Goal: Book appointment/travel/reservation

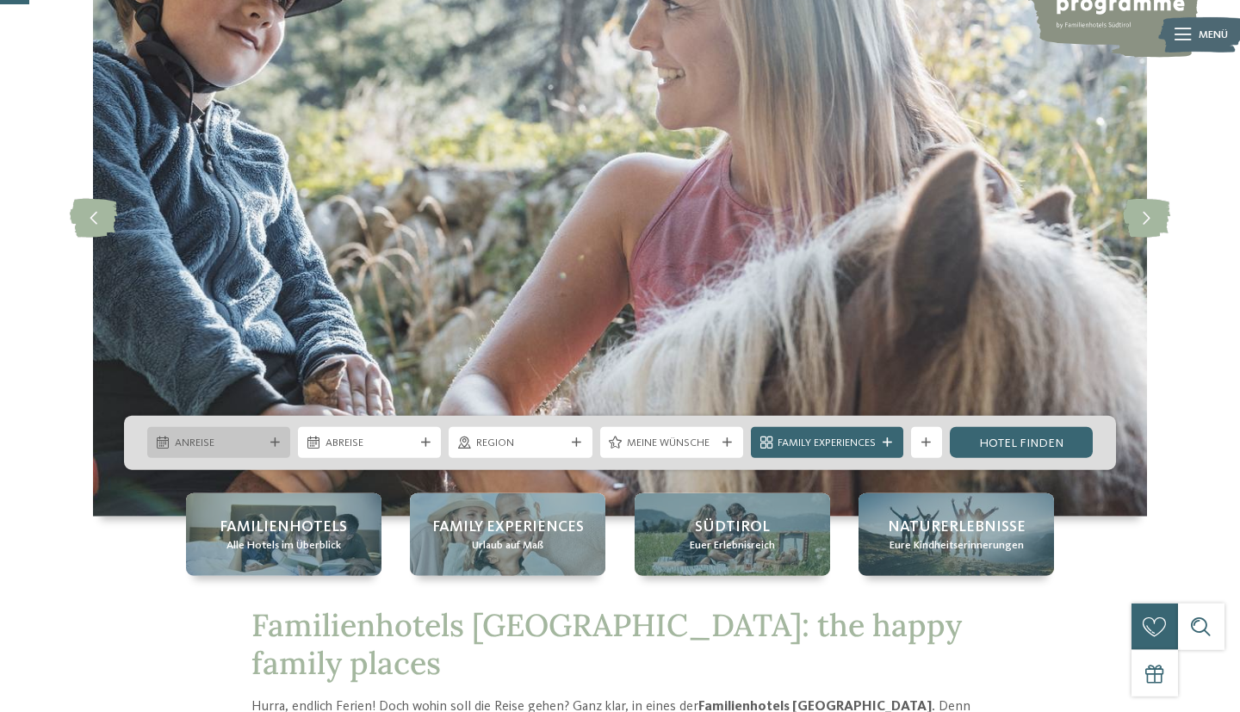
scroll to position [157, 0]
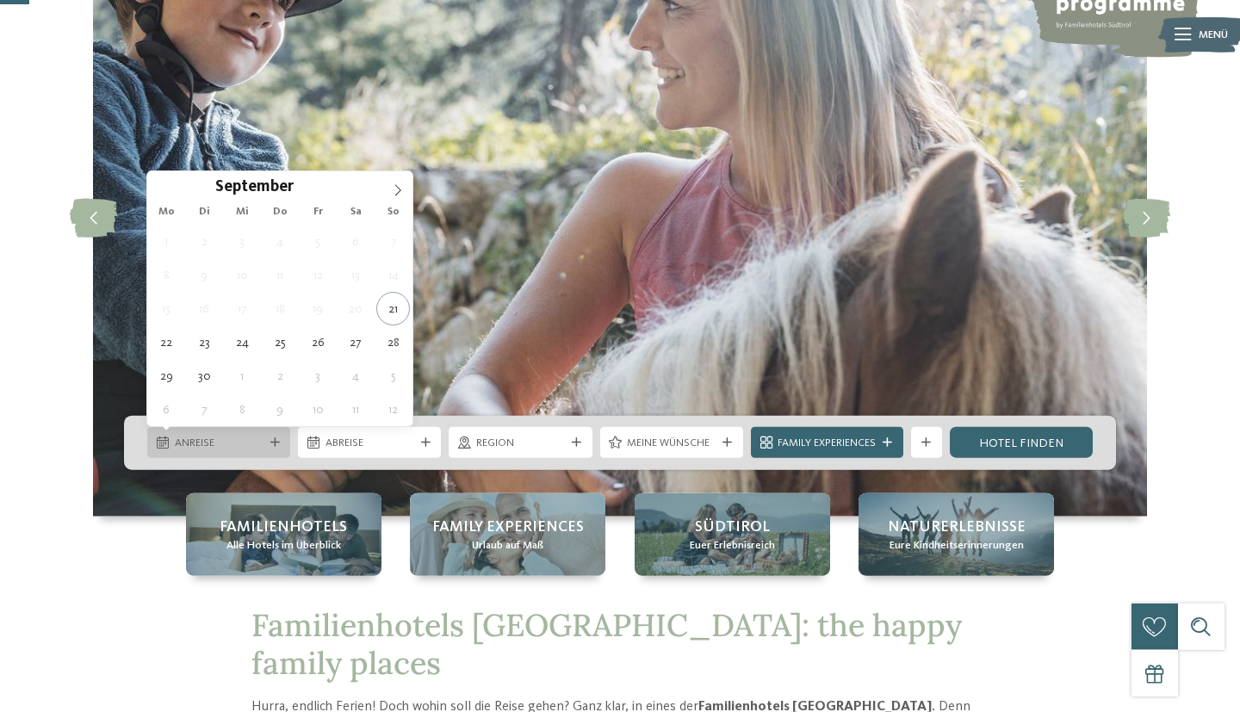
click at [271, 441] on icon at bounding box center [274, 442] width 9 height 9
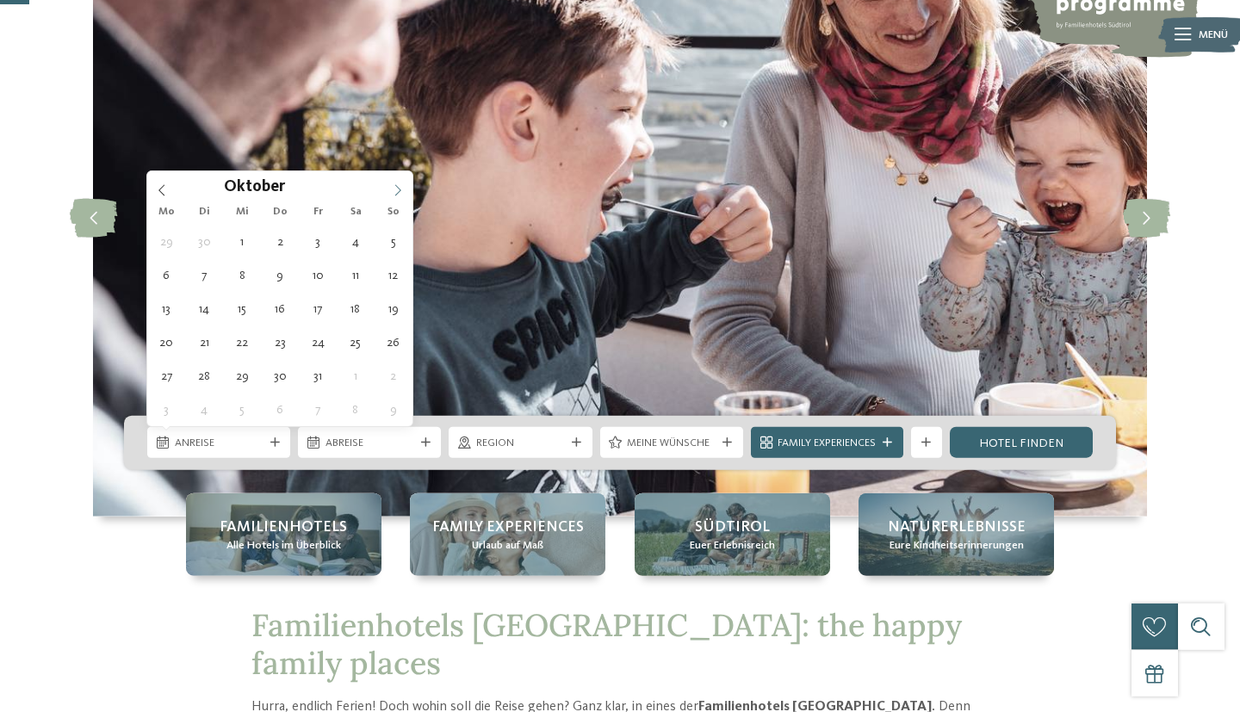
click at [395, 184] on span at bounding box center [397, 185] width 29 height 29
type div "23.11.2025"
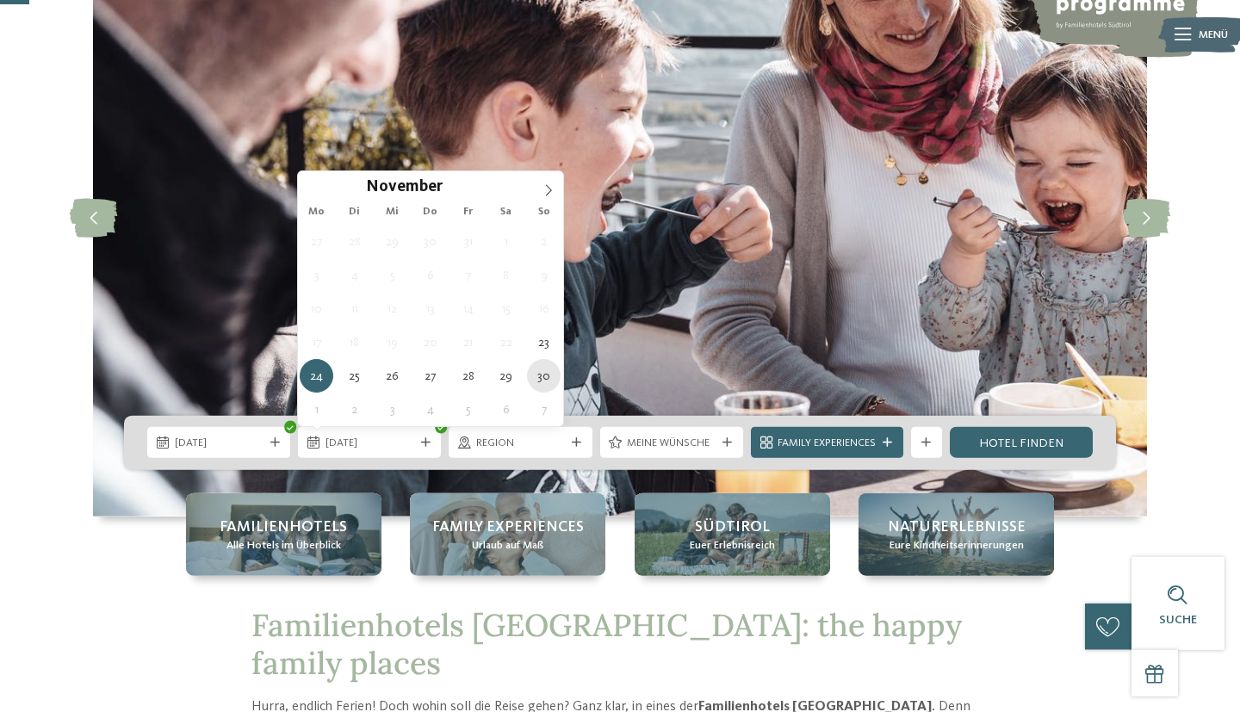
type div "30.11.2025"
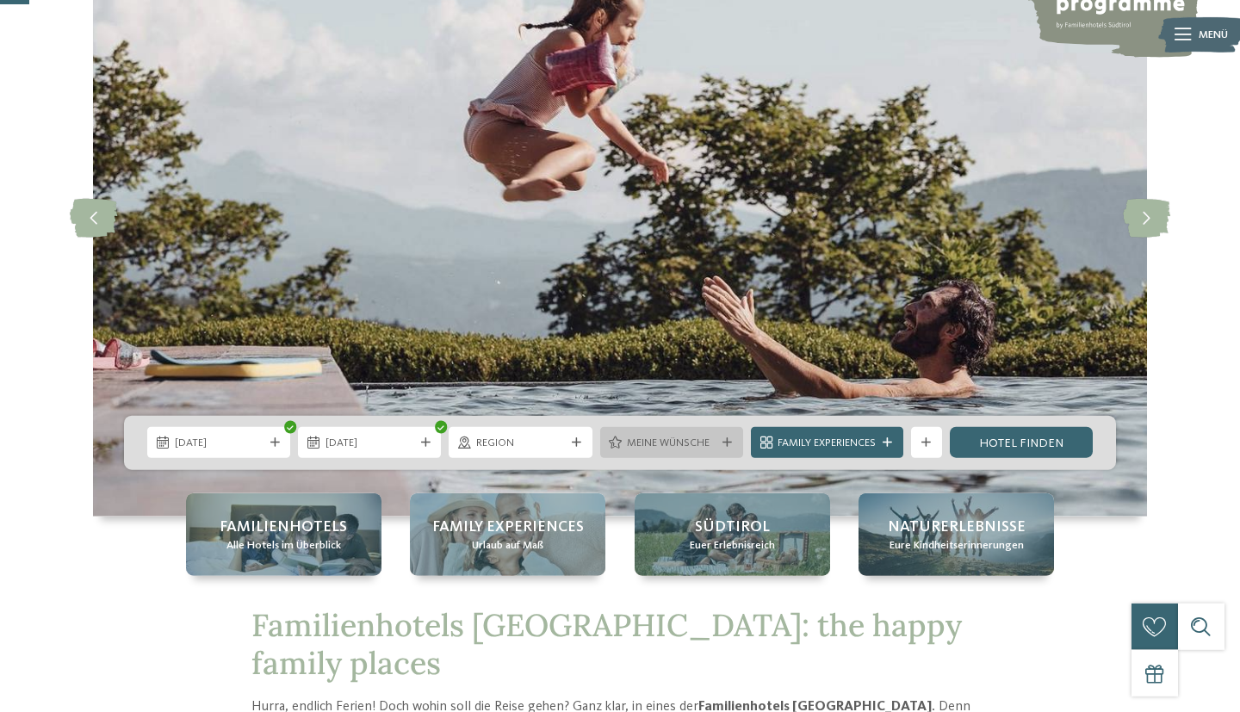
click at [693, 447] on span "Meine Wünsche" at bounding box center [671, 444] width 89 height 16
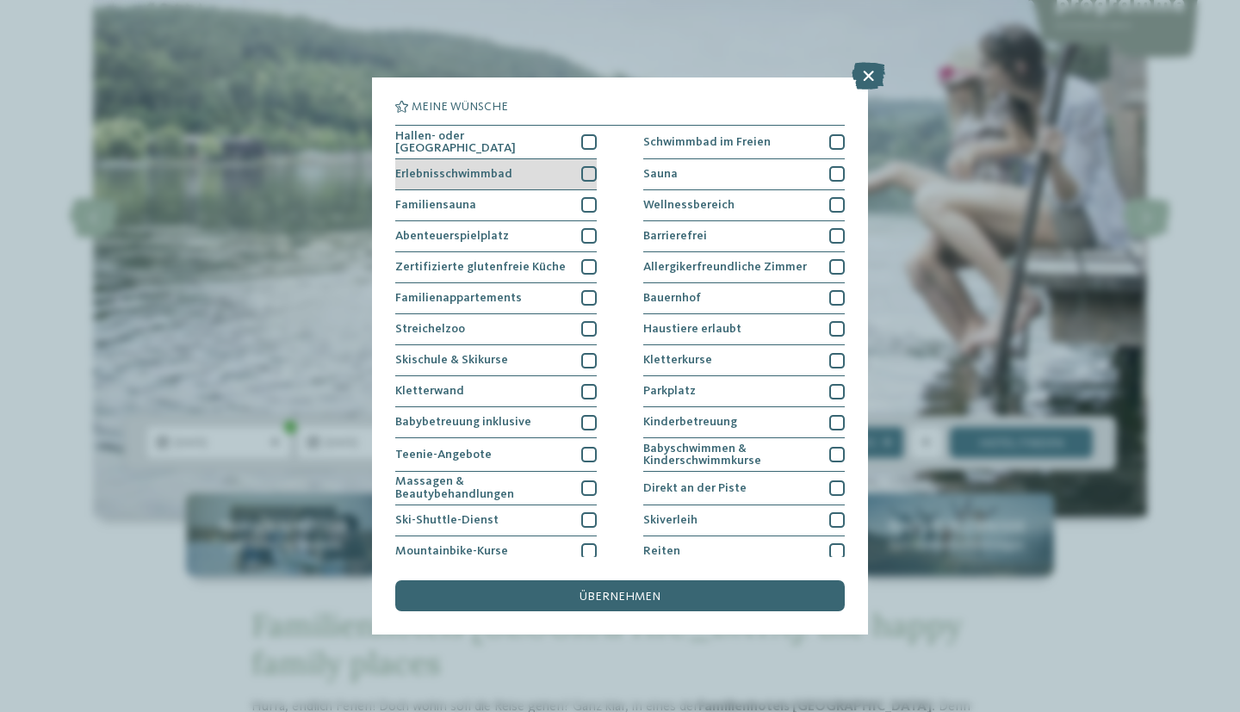
click at [585, 177] on div at bounding box center [589, 174] width 16 height 16
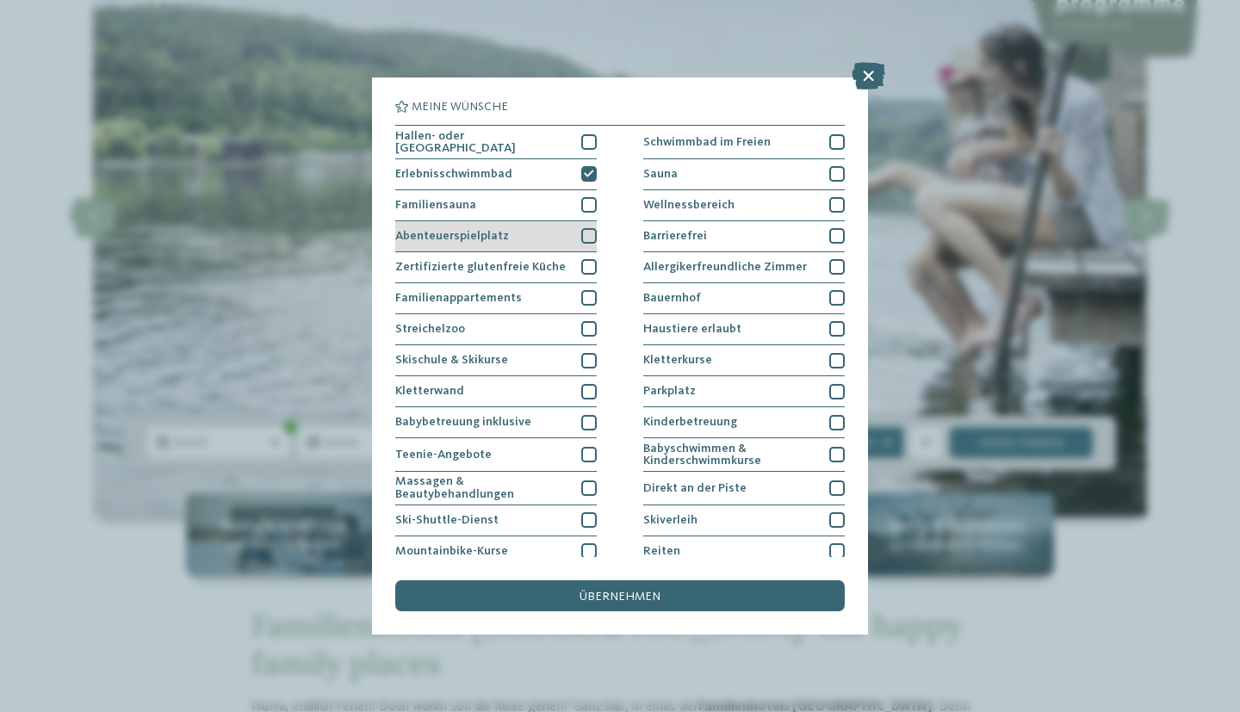
click at [590, 234] on div at bounding box center [589, 236] width 16 height 16
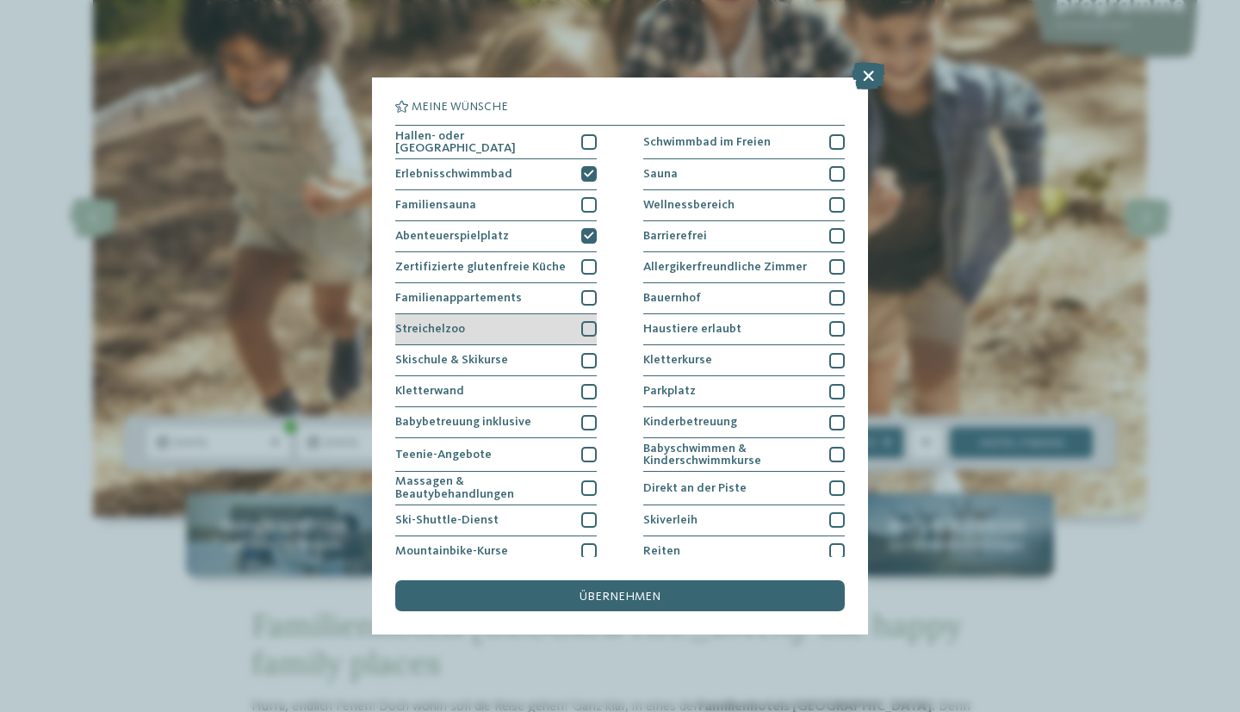
click at [590, 326] on div at bounding box center [589, 329] width 16 height 16
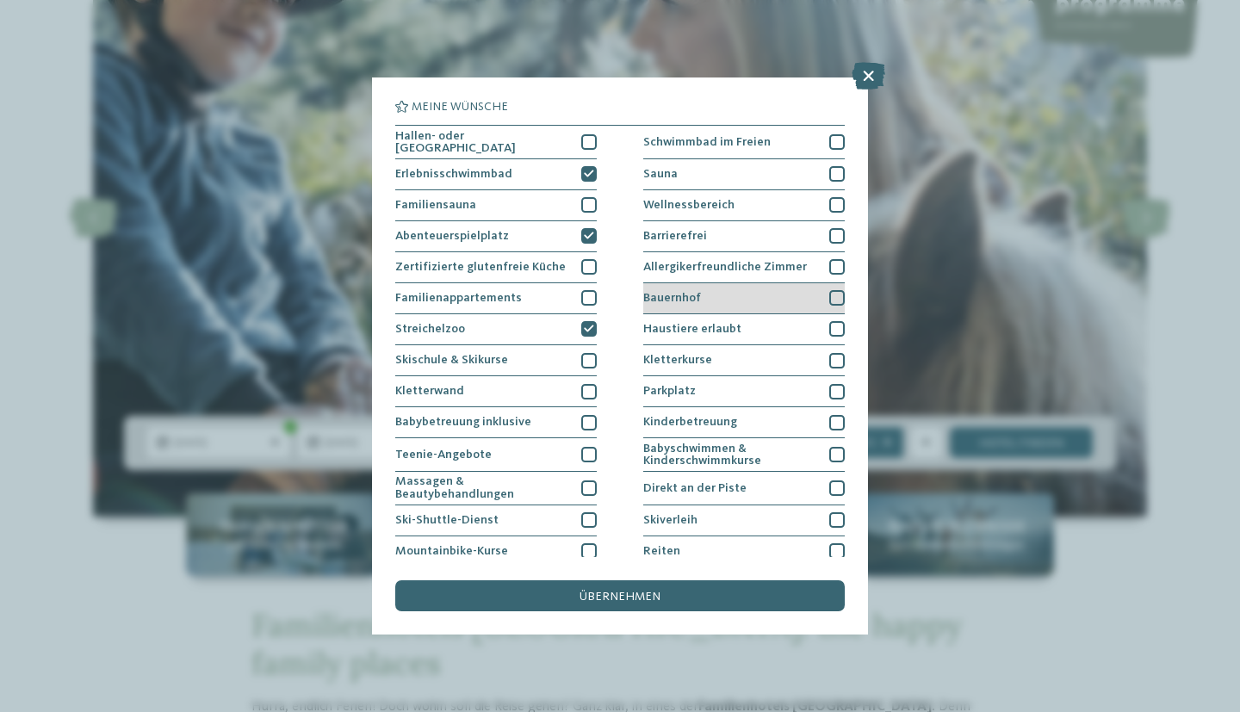
click at [835, 292] on div at bounding box center [837, 298] width 16 height 16
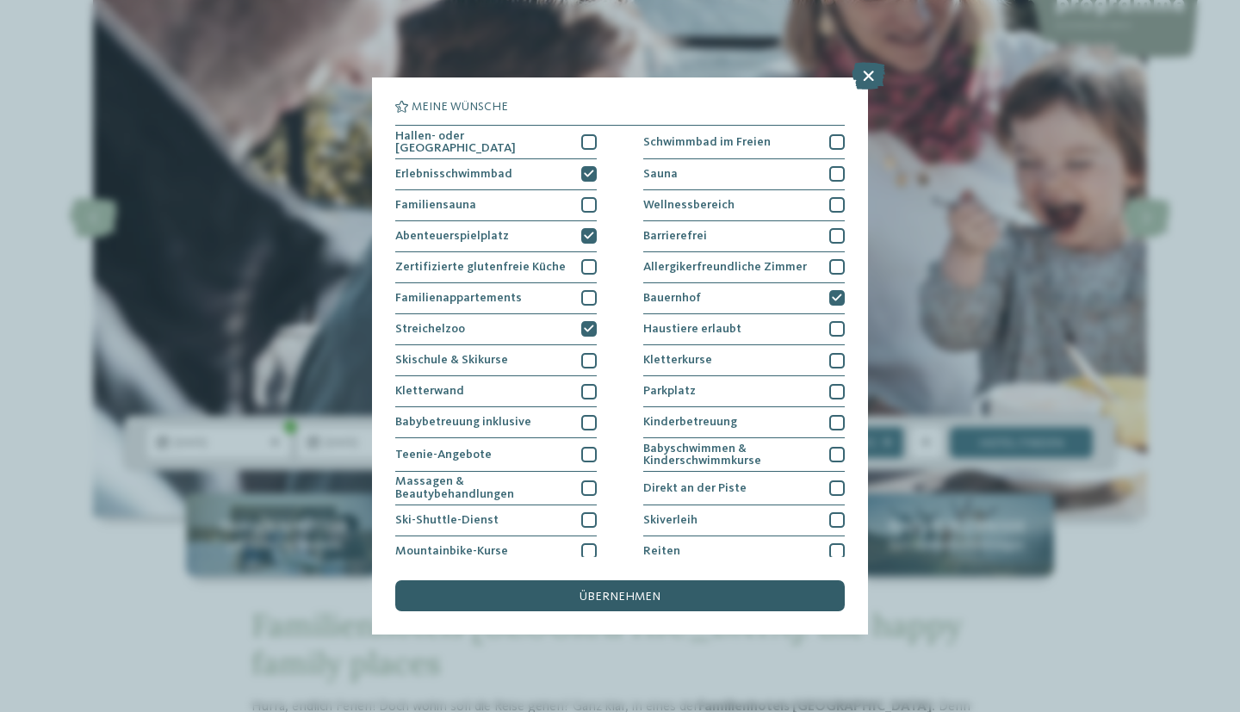
click at [769, 597] on div "übernehmen" at bounding box center [620, 596] width 450 height 31
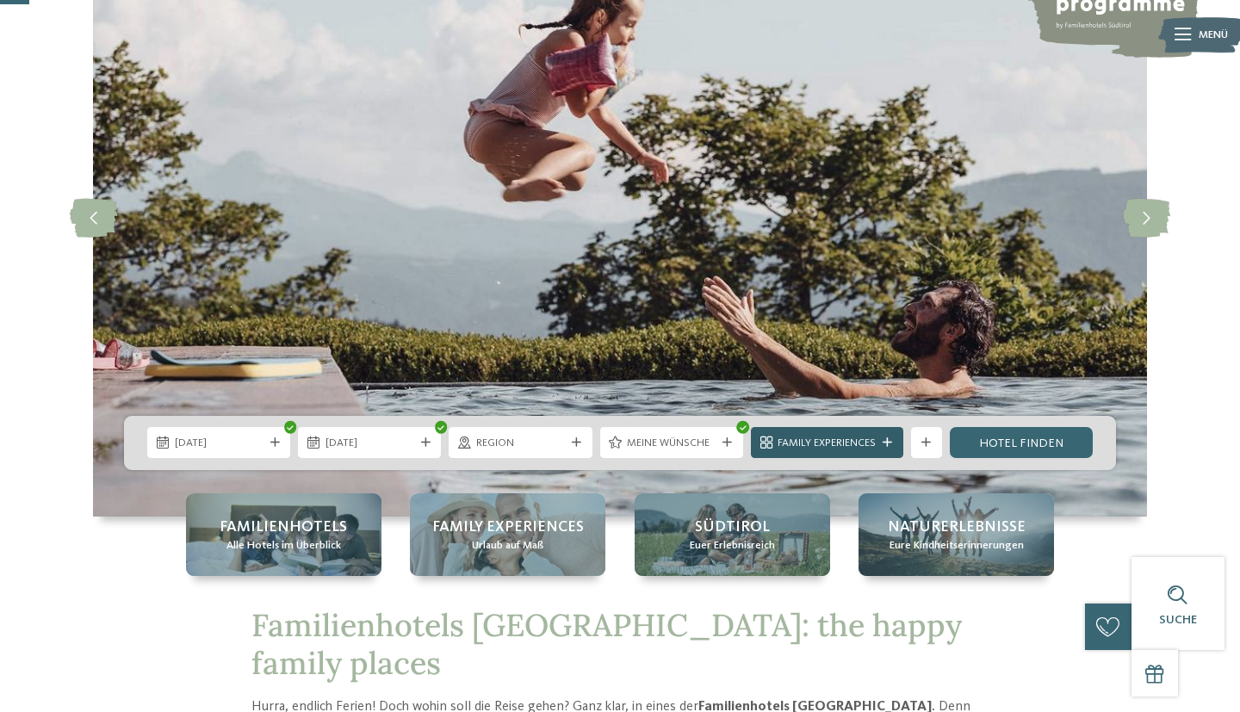
click at [889, 446] on icon at bounding box center [887, 442] width 9 height 9
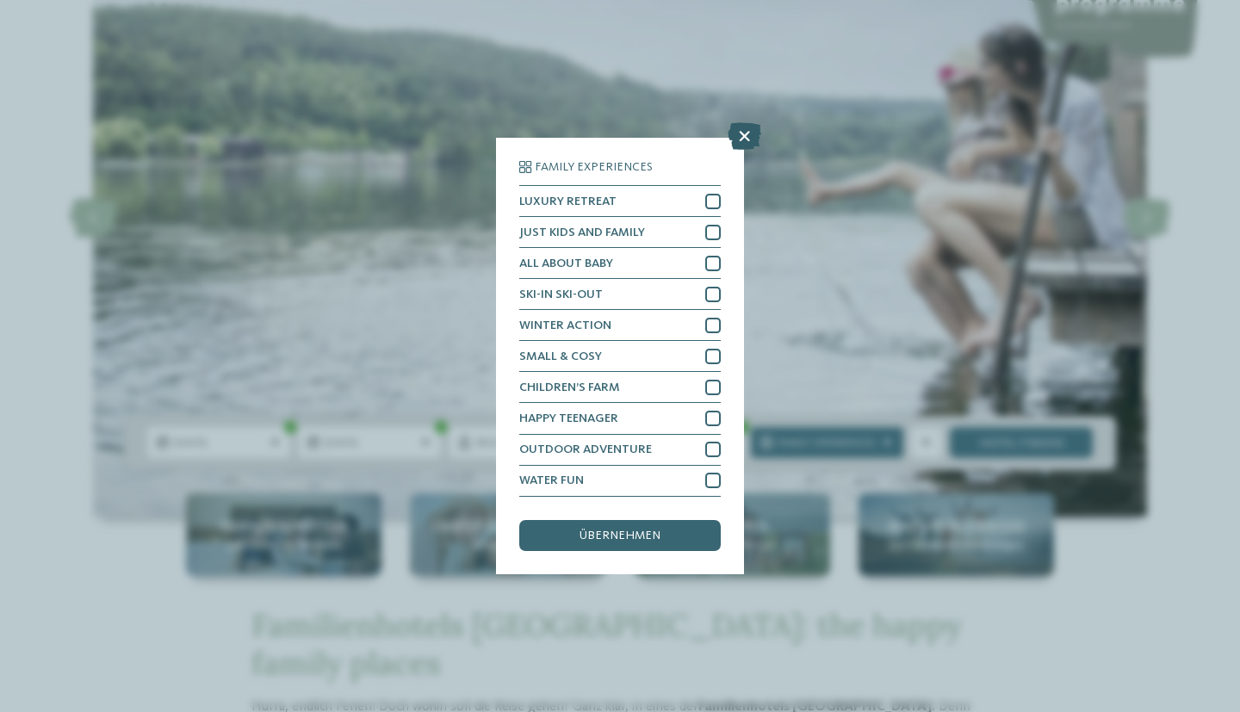
click at [748, 135] on icon at bounding box center [745, 137] width 34 height 28
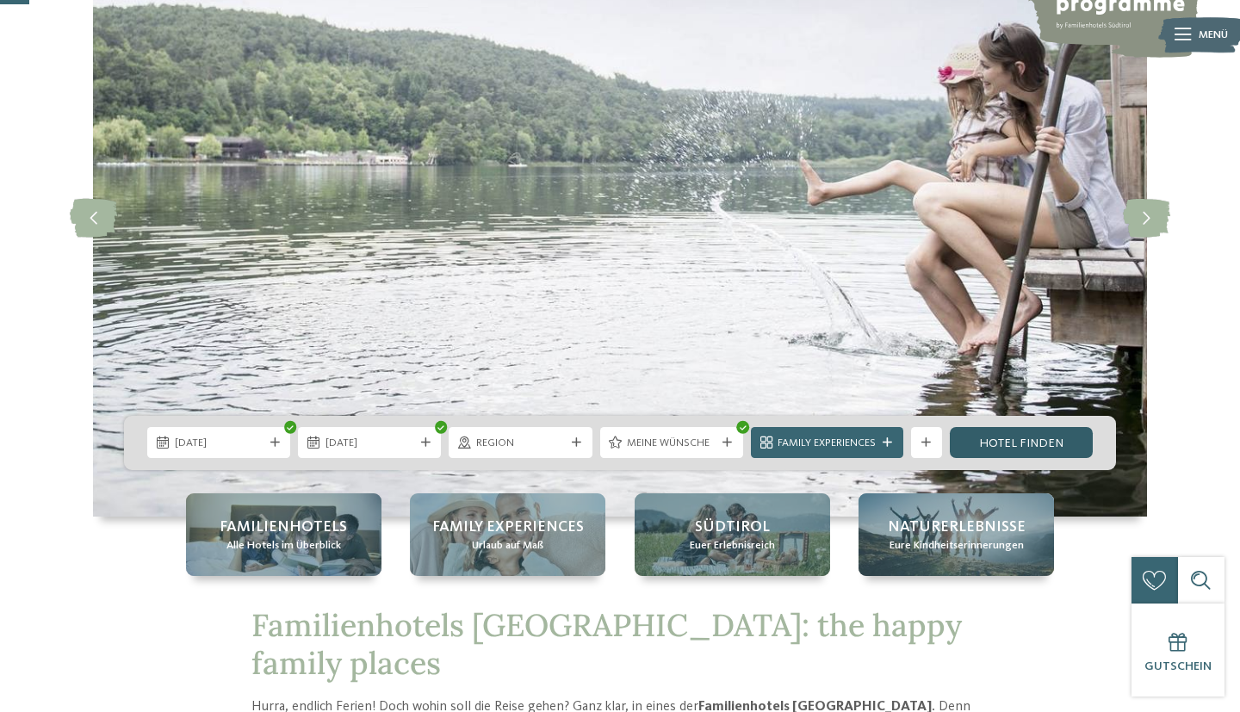
click at [997, 432] on link "Hotel finden" at bounding box center [1021, 442] width 143 height 31
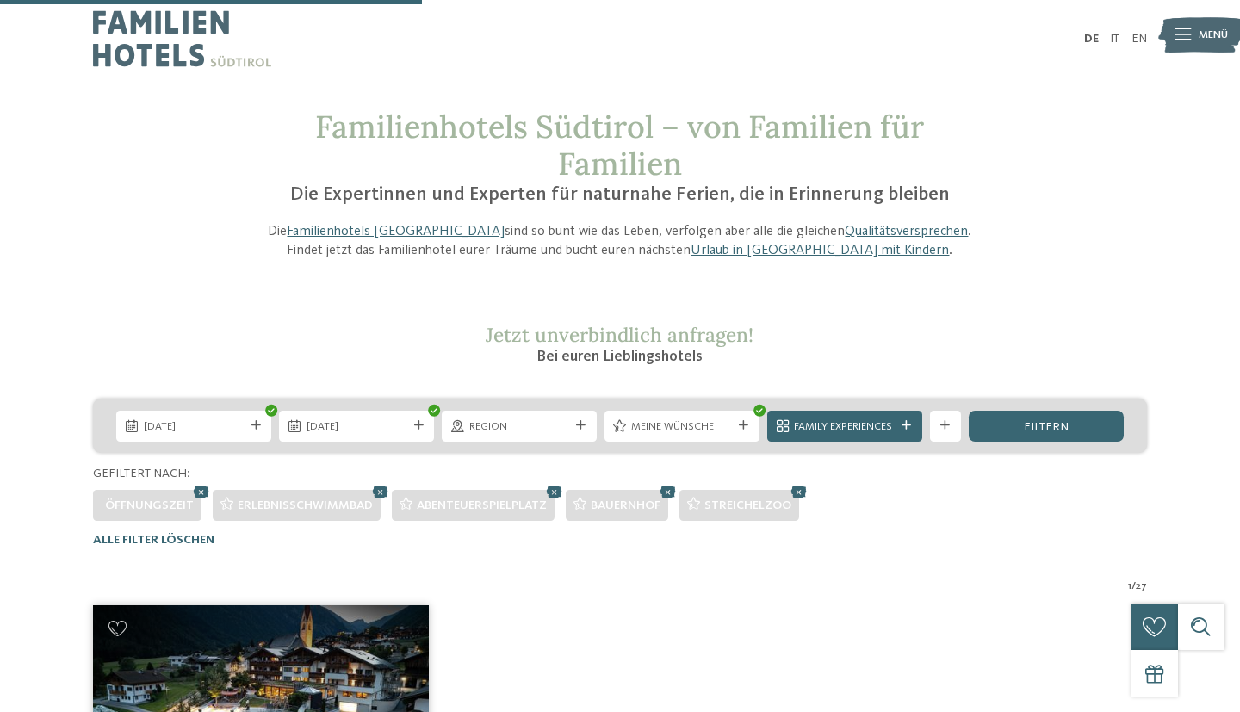
scroll to position [499, 0]
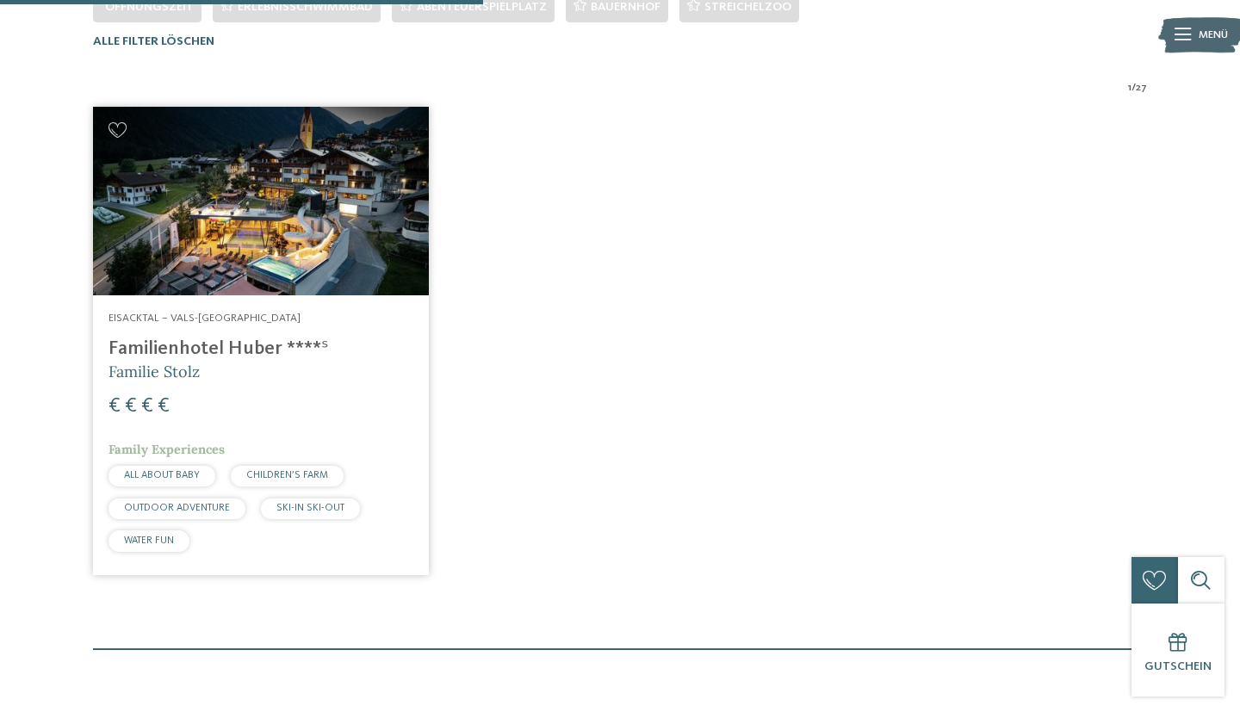
click at [459, 197] on div "Eisacktal – Vals-Mühlbach Familienhotel Huber ****ˢ Familie Stolz € € € € ALL A…" at bounding box center [621, 342] width 1078 height 492
click at [325, 254] on img at bounding box center [261, 201] width 336 height 189
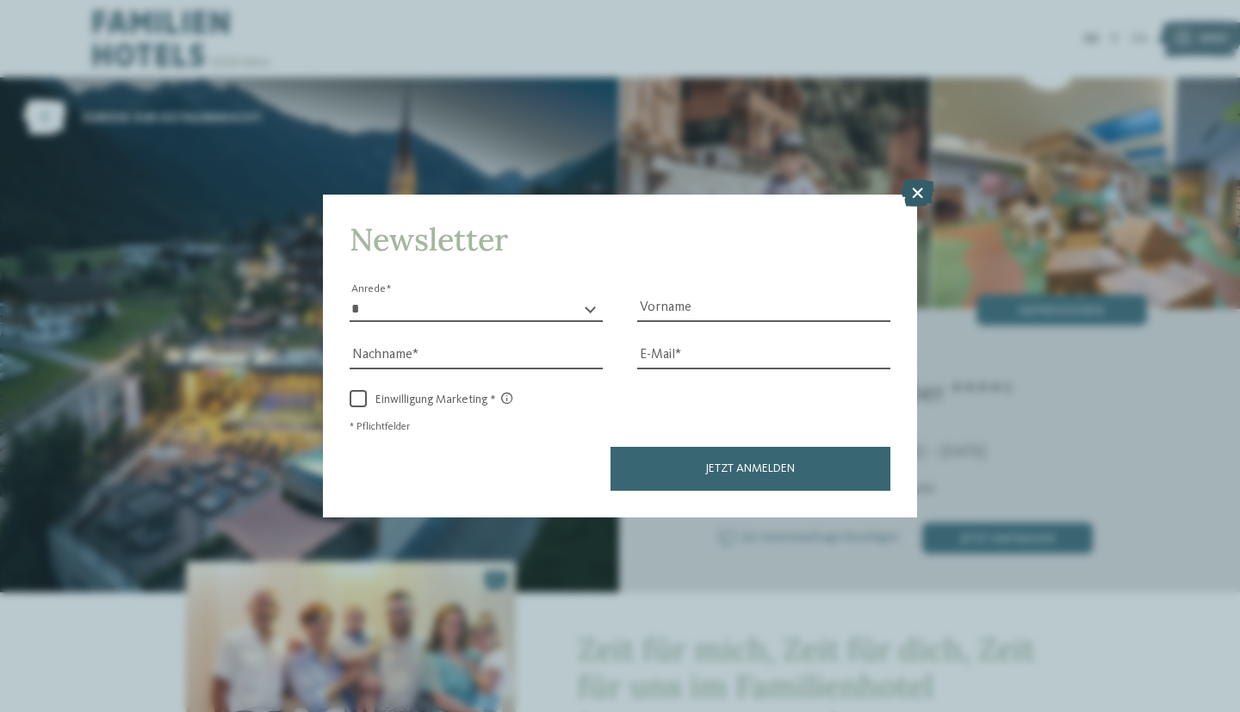
click at [922, 196] on icon at bounding box center [918, 193] width 34 height 28
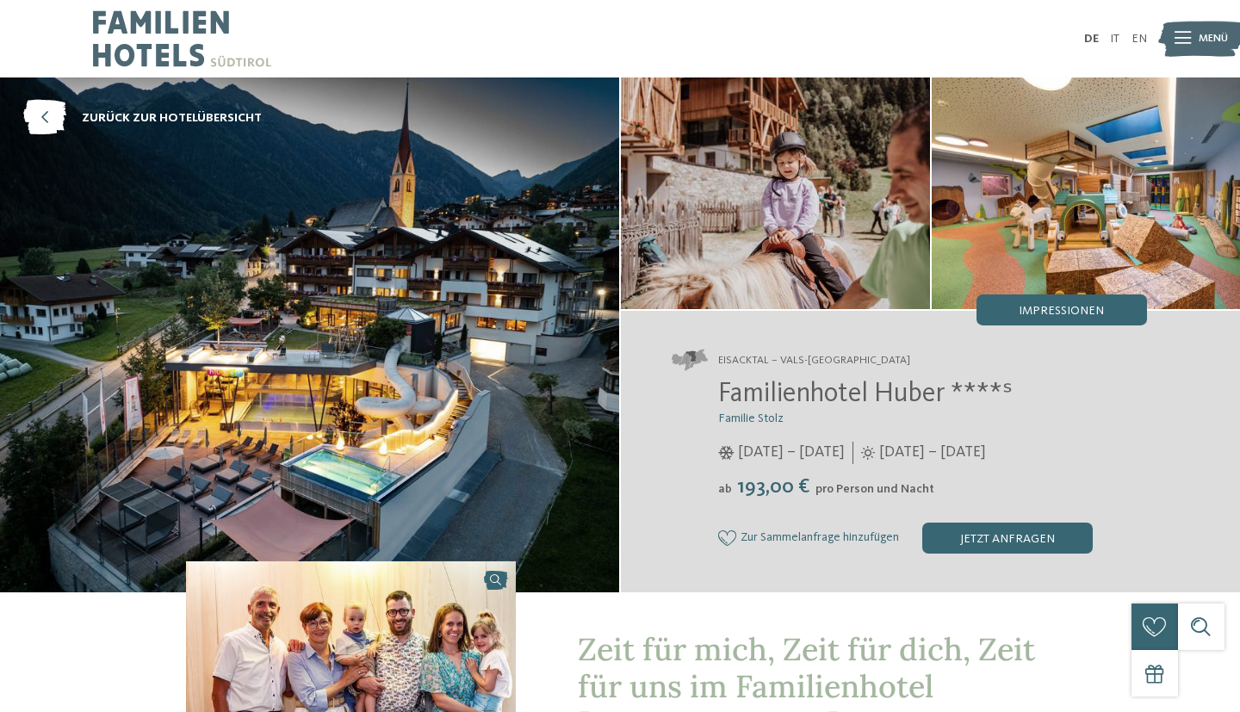
click at [392, 315] on img at bounding box center [309, 335] width 619 height 515
click at [360, 313] on img at bounding box center [309, 335] width 619 height 515
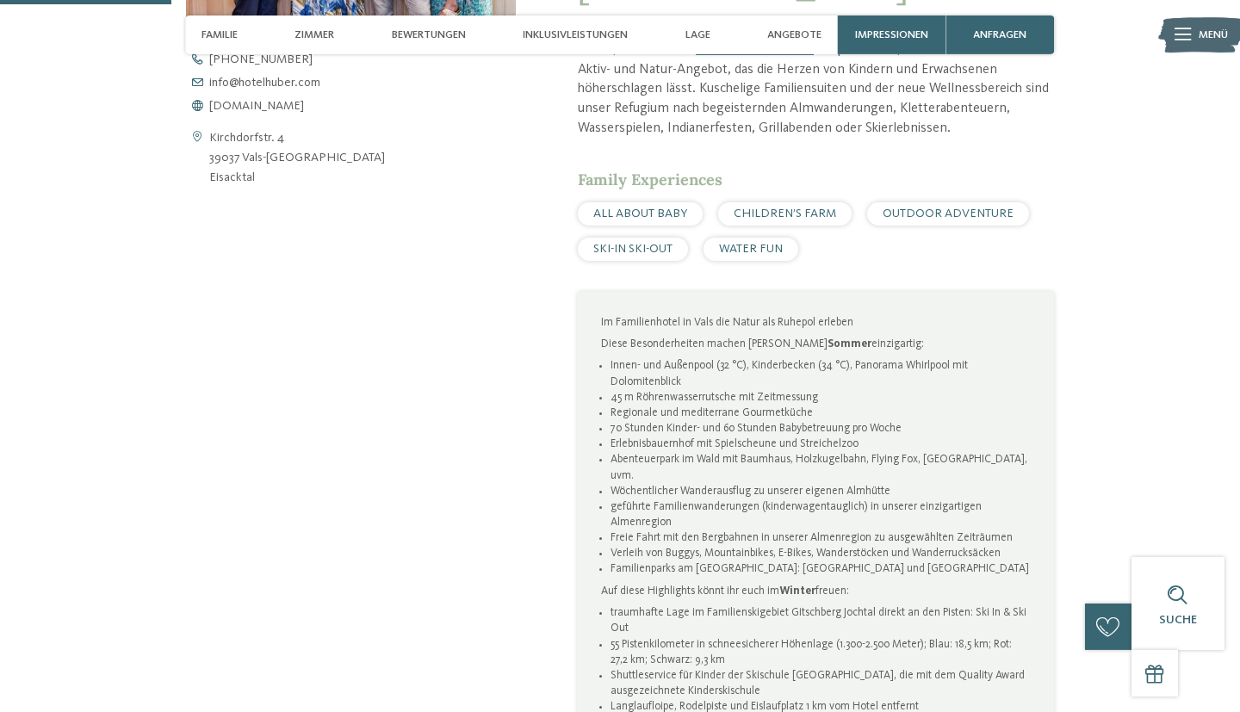
scroll to position [776, 0]
click at [680, 389] on li "45 m Röhrenwasserrutsche mit Zeitmessung" at bounding box center [821, 397] width 421 height 16
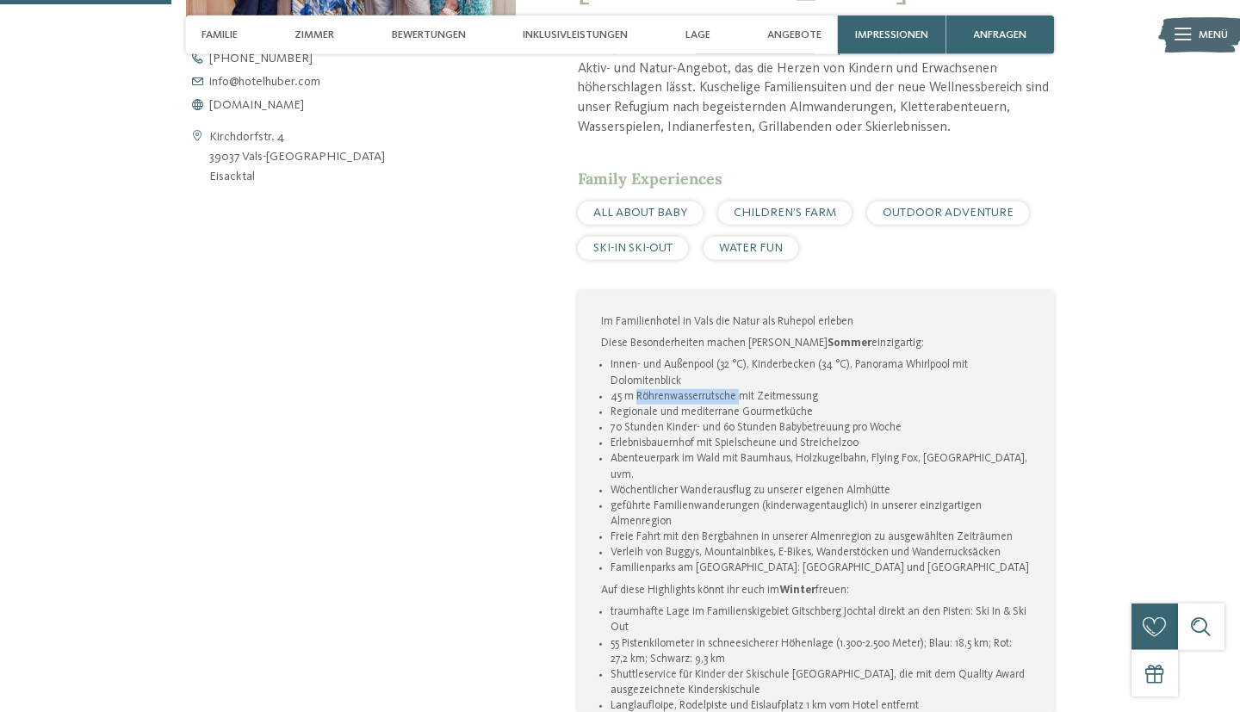
click at [680, 389] on li "45 m Röhrenwasserrutsche mit Zeitmessung" at bounding box center [821, 397] width 421 height 16
click at [677, 405] on li "Regionale und mediterrane Gourmetküche" at bounding box center [821, 413] width 421 height 16
click at [674, 420] on li "70 Stunden Kinder- und 60 Stunden Babybetreuung pro Woche" at bounding box center [821, 428] width 421 height 16
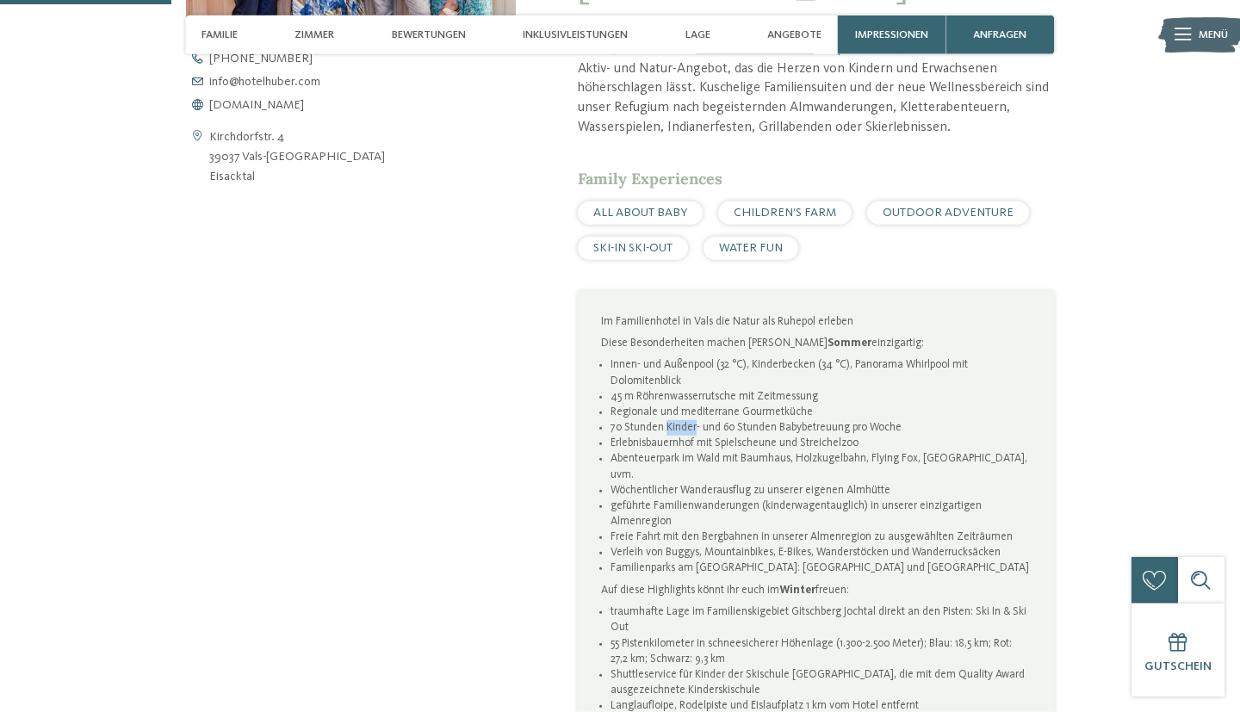
click at [674, 420] on li "70 Stunden Kinder- und 60 Stunden Babybetreuung pro Woche" at bounding box center [821, 428] width 421 height 16
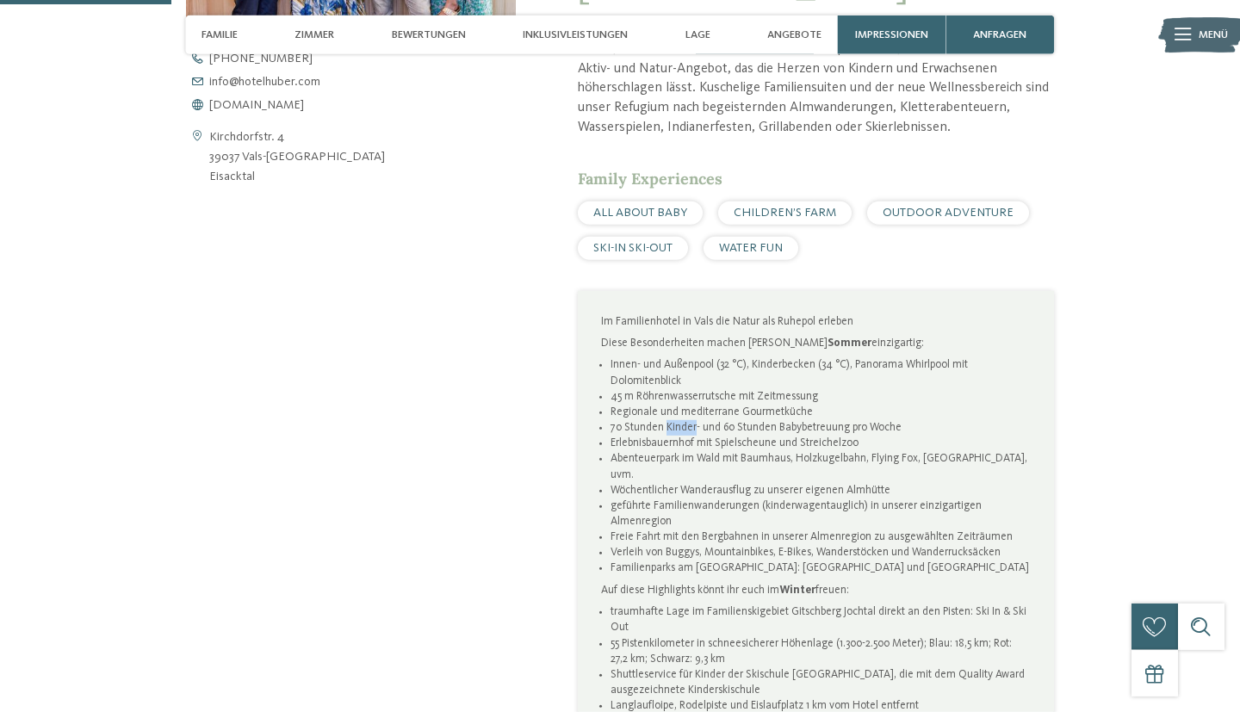
click at [674, 420] on li "70 Stunden Kinder- und 60 Stunden Babybetreuung pro Woche" at bounding box center [821, 428] width 421 height 16
click at [674, 436] on li "Erlebnisbauernhof mit Spielscheune und Streichelzoo" at bounding box center [821, 444] width 421 height 16
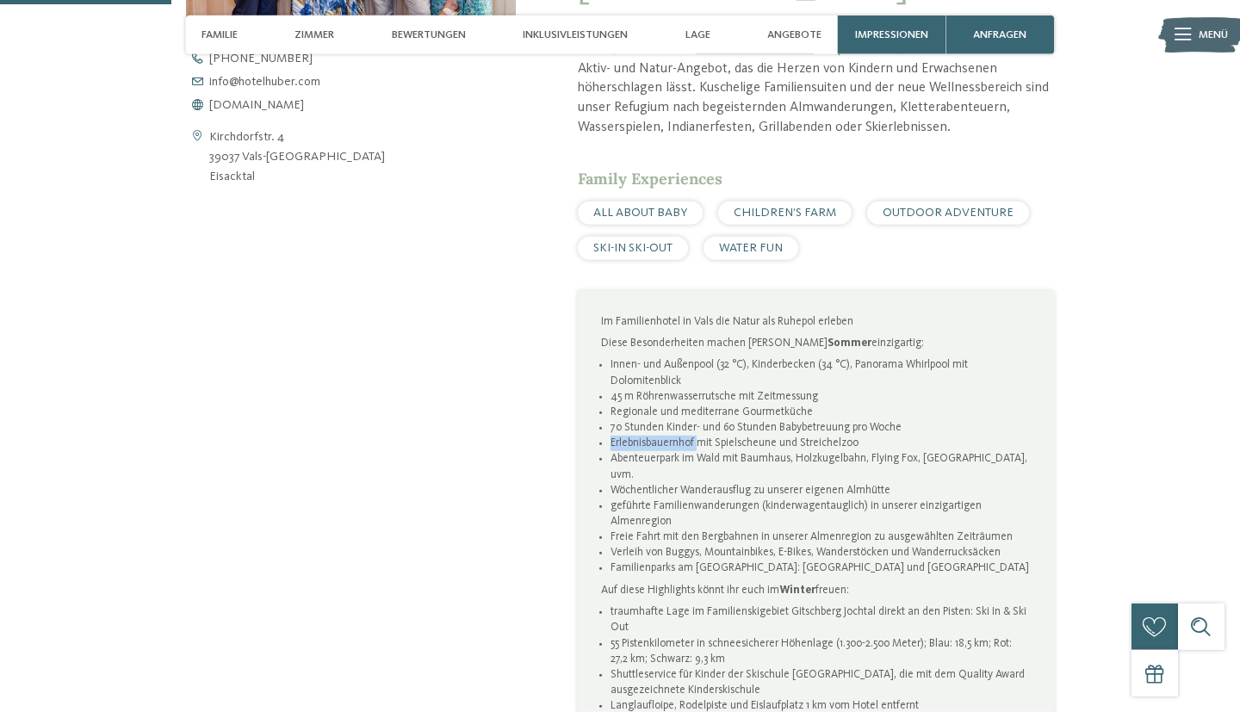
click at [674, 436] on li "Erlebnisbauernhof mit Spielscheune und Streichelzoo" at bounding box center [821, 444] width 421 height 16
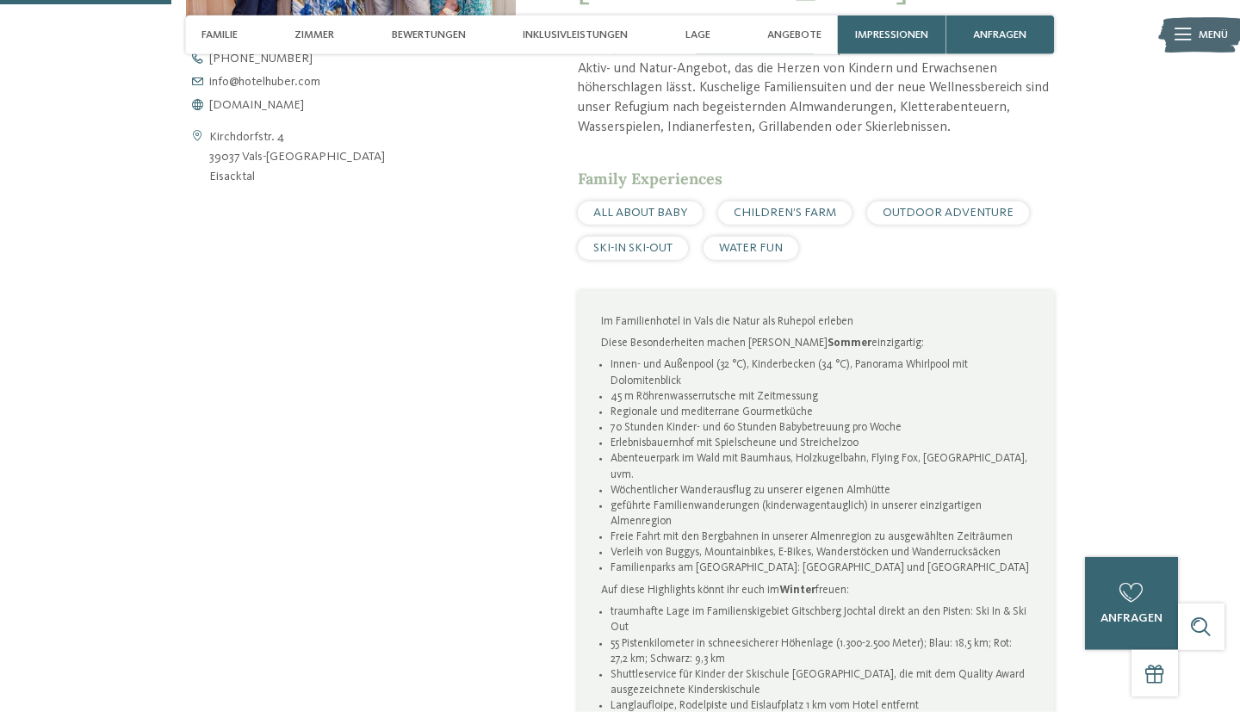
click at [674, 436] on li "Erlebnisbauernhof mit Spielscheune und Streichelzoo" at bounding box center [821, 444] width 421 height 16
click at [682, 451] on li "Abenteuerpark im Wald mit Baumhaus, Holzkugelbahn, Flying Fox, Kletterwald, uvm." at bounding box center [821, 466] width 421 height 31
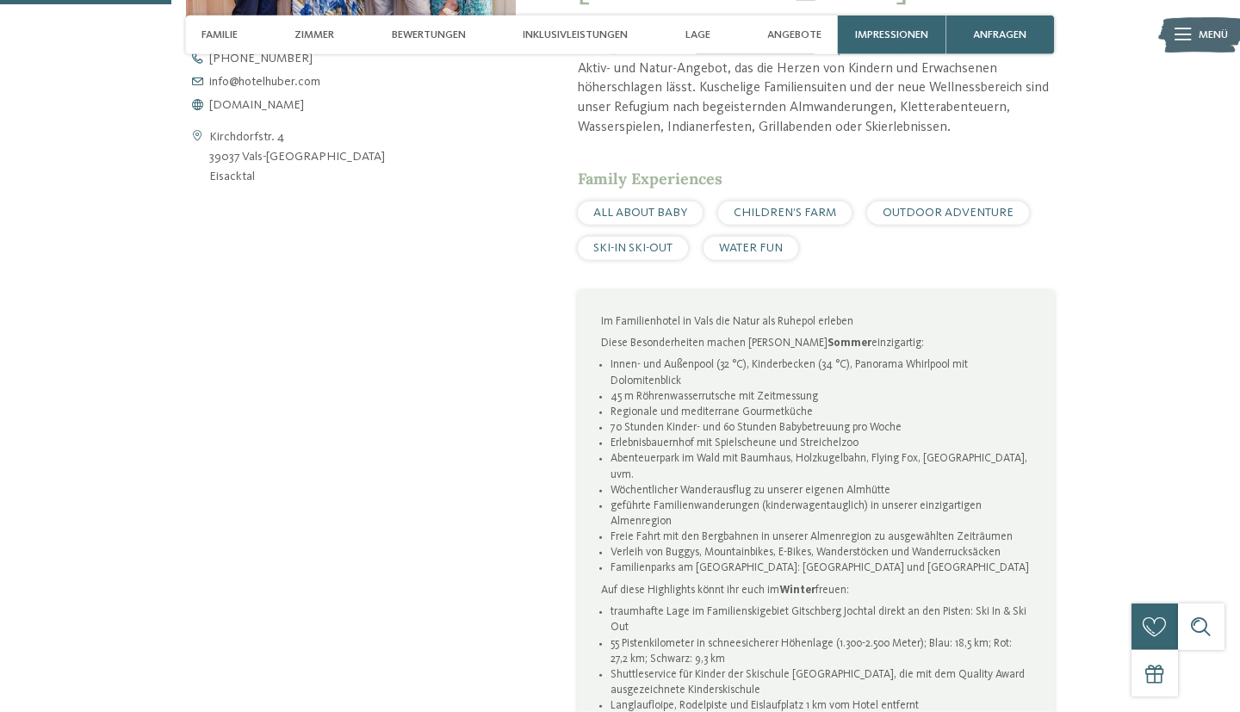
click at [682, 451] on li "Abenteuerpark im Wald mit Baumhaus, Holzkugelbahn, Flying Fox, Kletterwald, uvm." at bounding box center [821, 466] width 421 height 31
drag, startPoint x: 682, startPoint y: 424, endPoint x: 643, endPoint y: 431, distance: 40.2
click at [643, 451] on li "Abenteuerpark im Wald mit Baumhaus, Holzkugelbahn, Flying Fox, Kletterwald, uvm." at bounding box center [821, 466] width 421 height 31
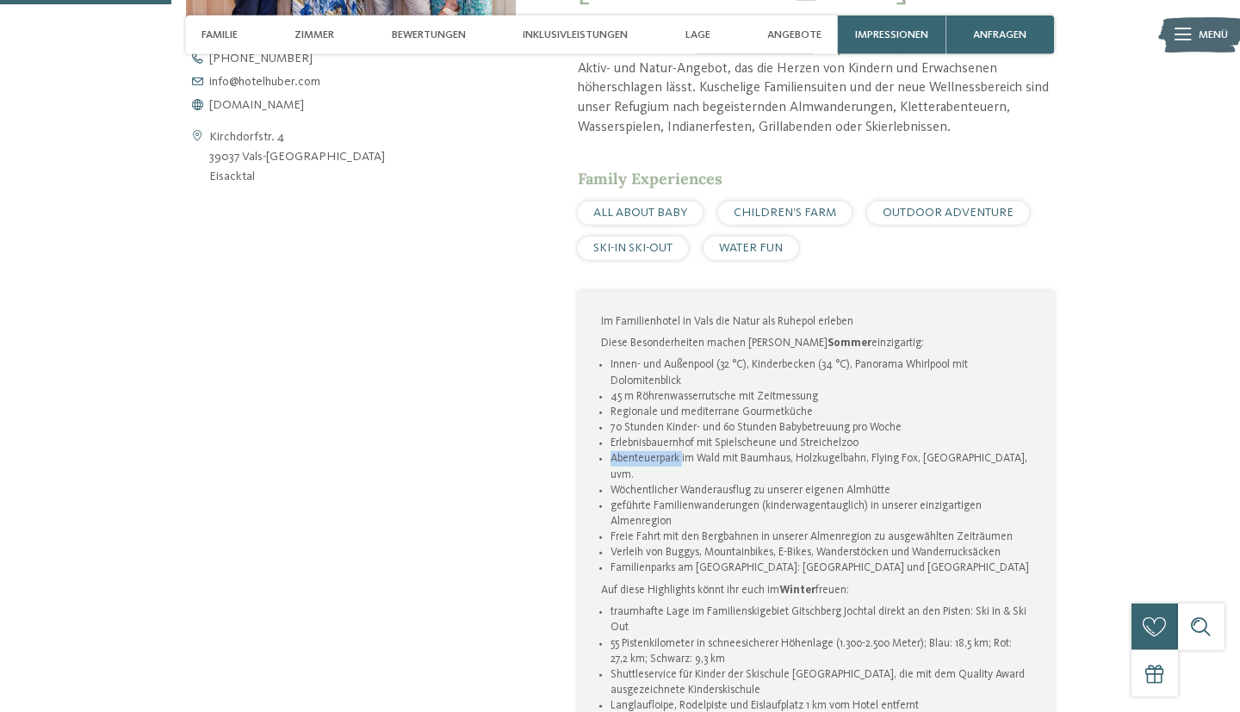
click at [643, 451] on li "Abenteuerpark im Wald mit Baumhaus, Holzkugelbahn, Flying Fox, Kletterwald, uvm." at bounding box center [821, 466] width 421 height 31
click at [655, 583] on p "Auf diese Highlights könnt ihr euch im Winter freuen:" at bounding box center [816, 591] width 430 height 16
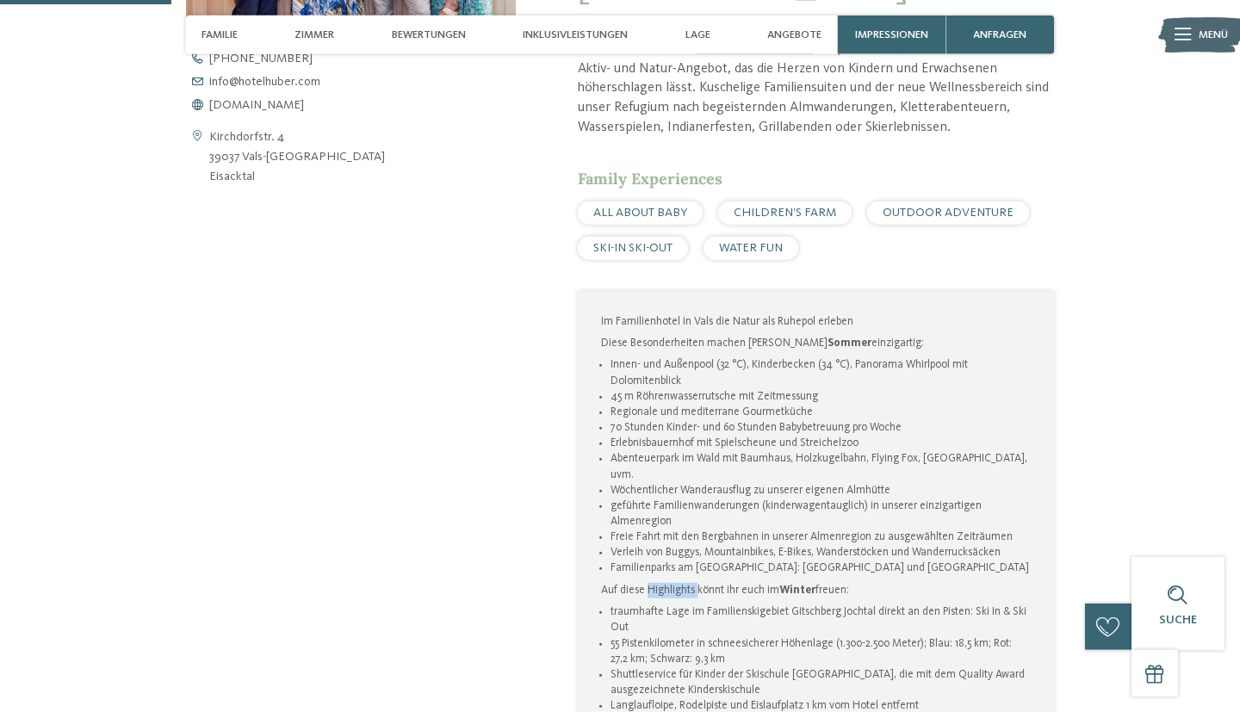
click at [655, 583] on p "Auf diese Highlights könnt ihr euch im Winter freuen:" at bounding box center [816, 591] width 430 height 16
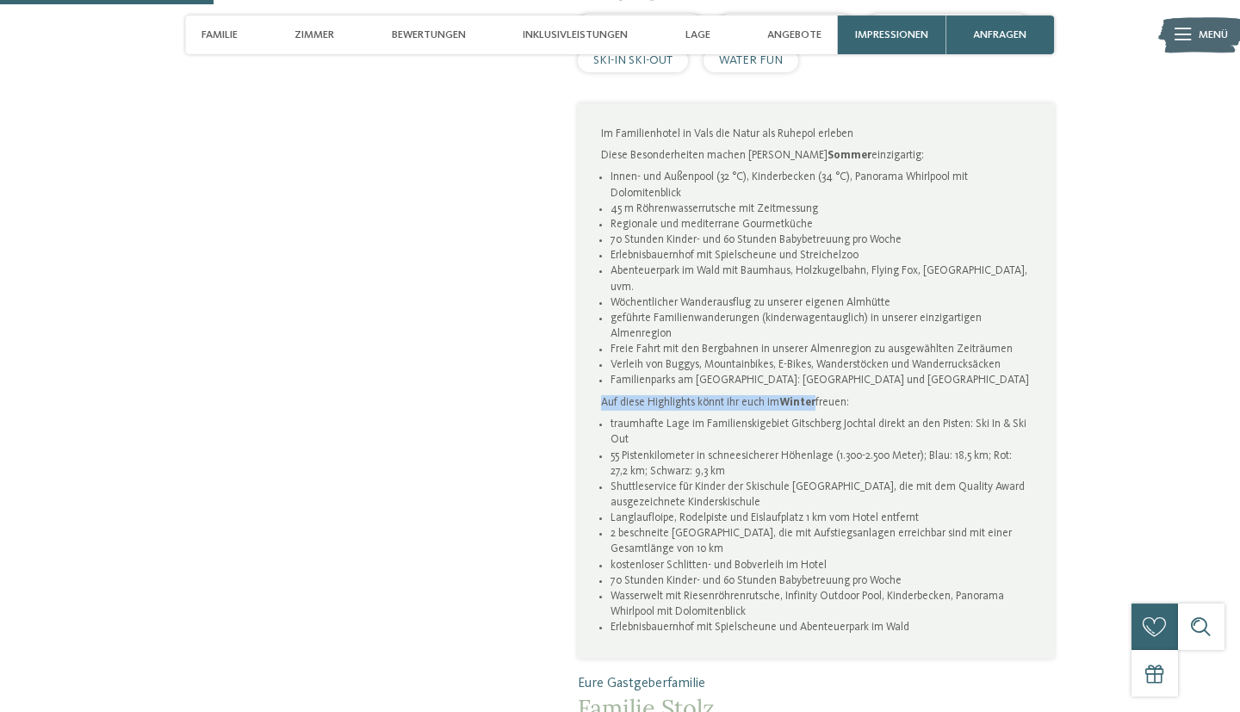
scroll to position [970, 0]
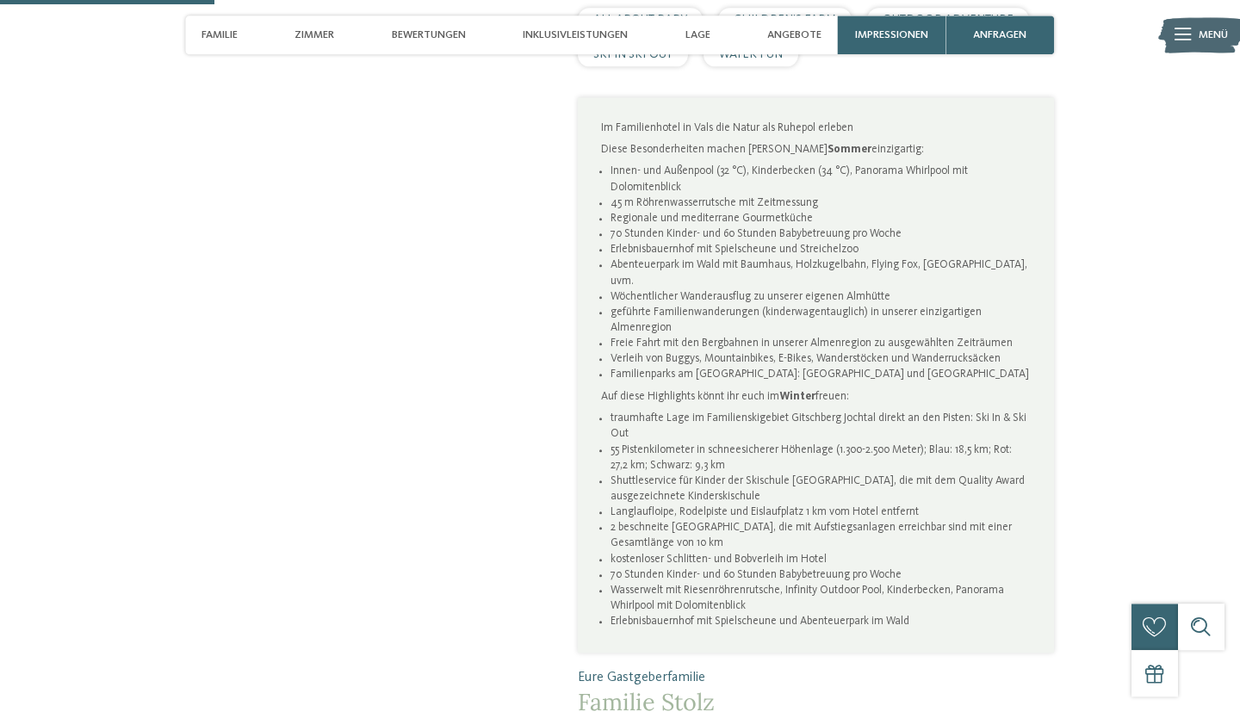
click at [664, 443] on li "55 Pistenkilometer in schneesicherer Höhenlage (1.300-2.500 Meter); Blau: 18,5 …" at bounding box center [821, 458] width 421 height 31
click at [660, 474] on li "Shuttleservice für Kinder der Skischule Jochtal, die mit dem Quality Award ausg…" at bounding box center [821, 489] width 421 height 31
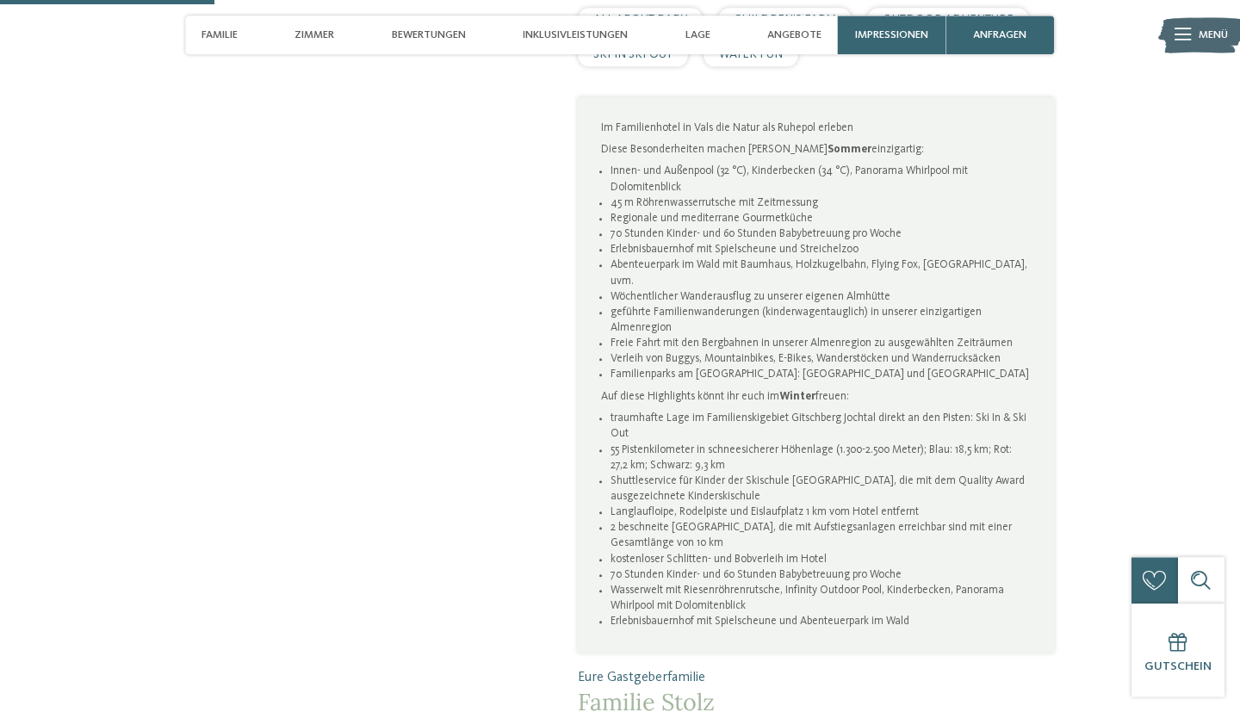
click at [660, 474] on li "Shuttleservice für Kinder der Skischule Jochtal, die mit dem Quality Award ausg…" at bounding box center [821, 489] width 421 height 31
click at [665, 474] on li "Shuttleservice für Kinder der Skischule Jochtal, die mit dem Quality Award ausg…" at bounding box center [821, 489] width 421 height 31
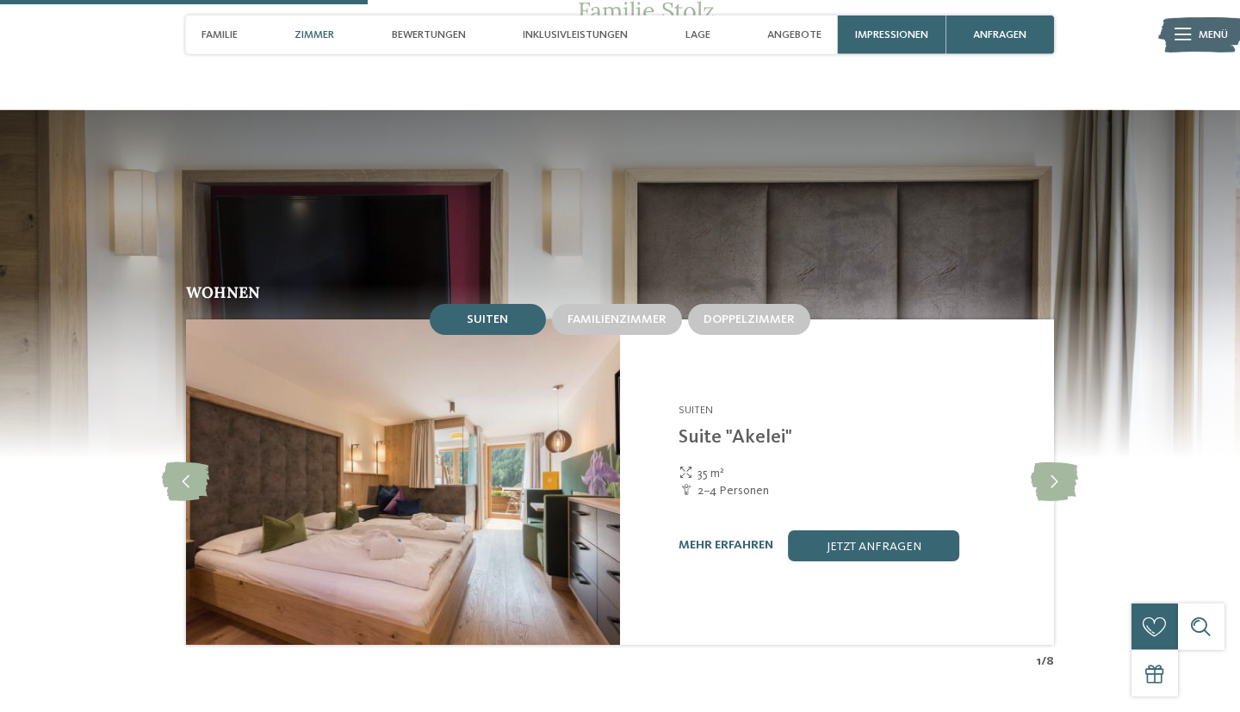
scroll to position [1745, 0]
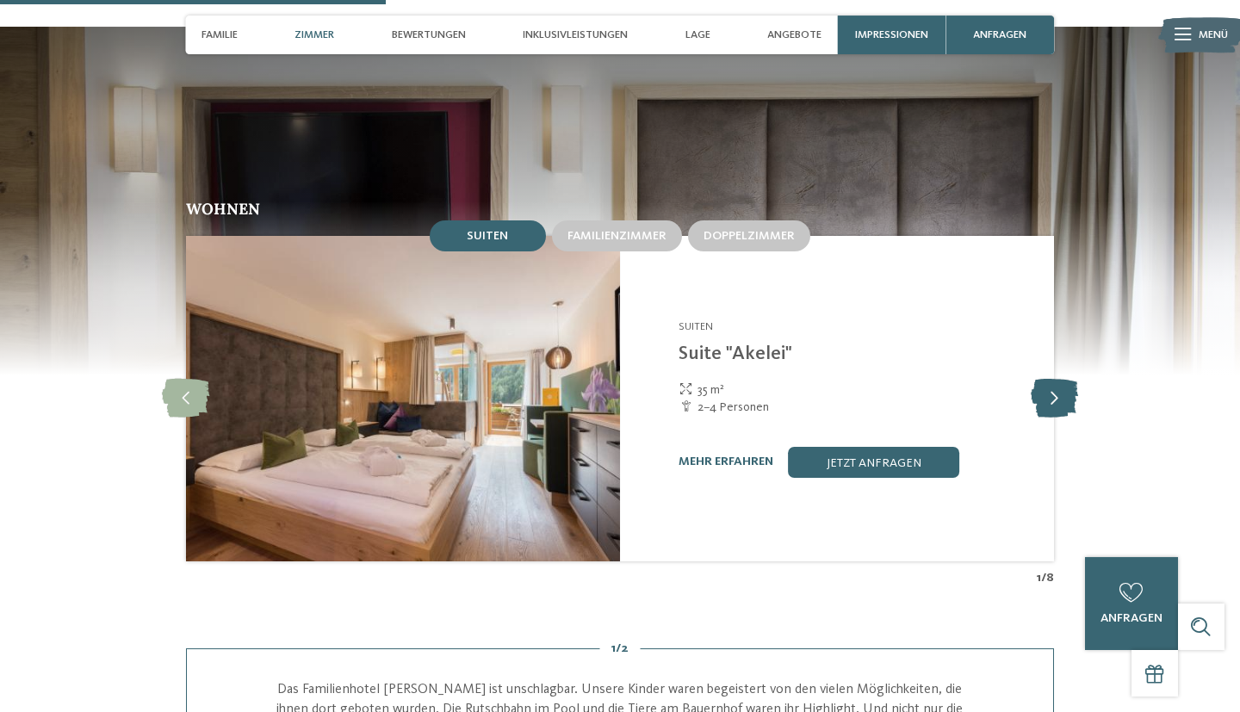
click at [1050, 379] on icon at bounding box center [1054, 398] width 47 height 39
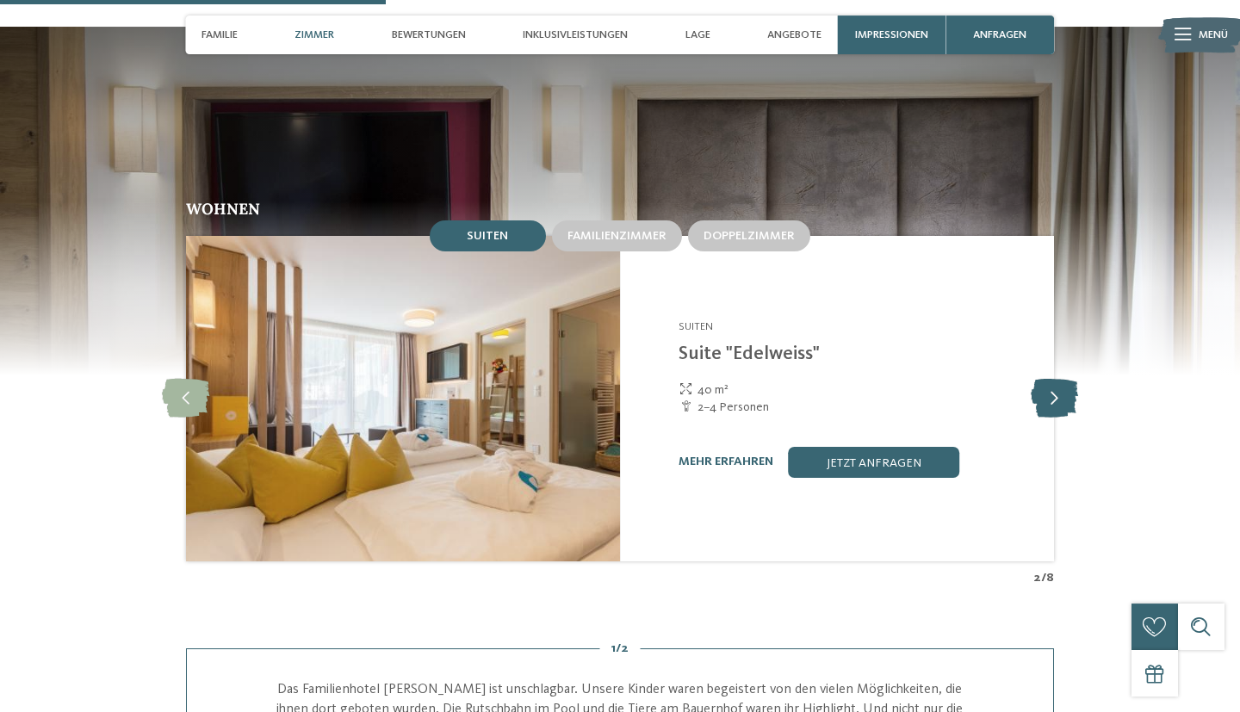
click at [1050, 379] on icon at bounding box center [1054, 398] width 47 height 39
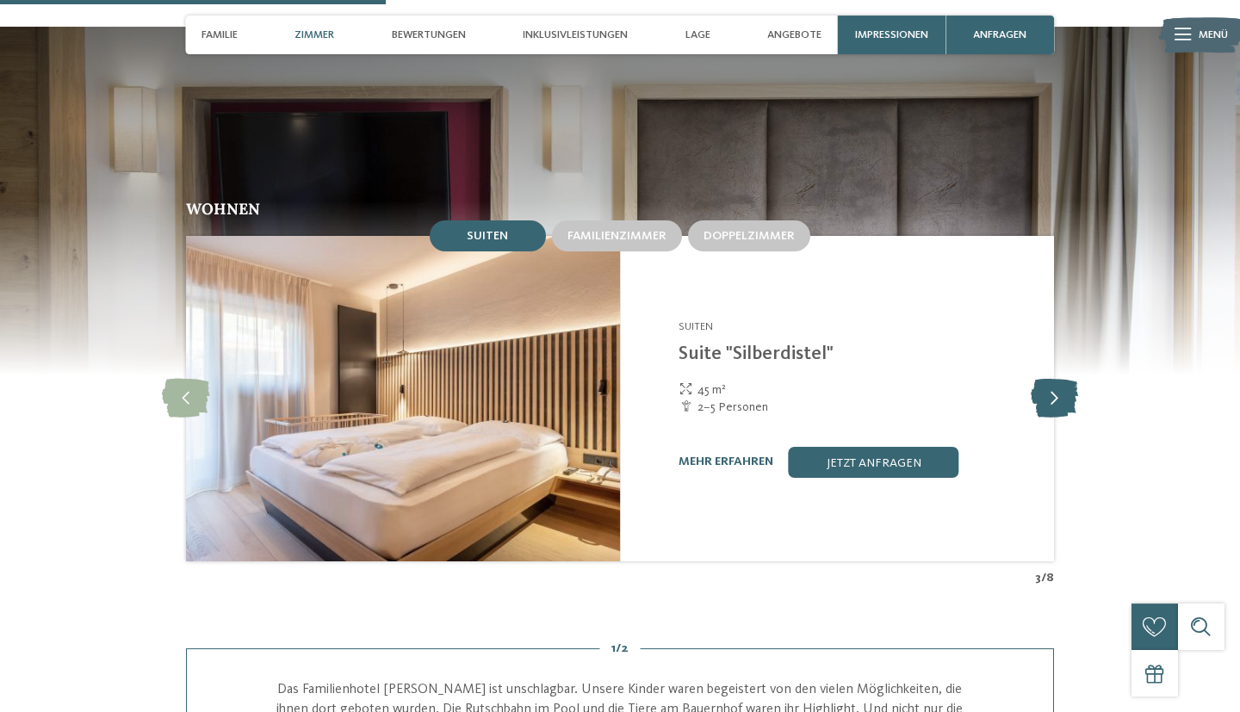
click at [1050, 379] on icon at bounding box center [1054, 398] width 47 height 39
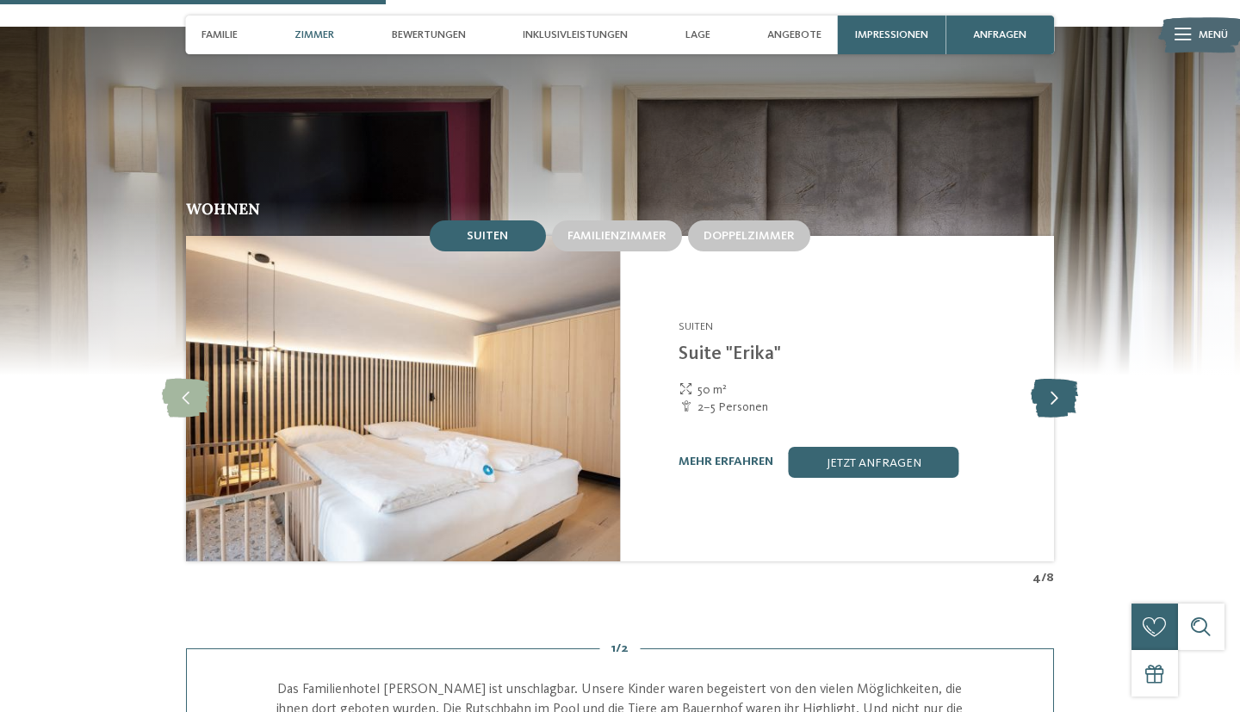
click at [1050, 379] on icon at bounding box center [1054, 398] width 47 height 39
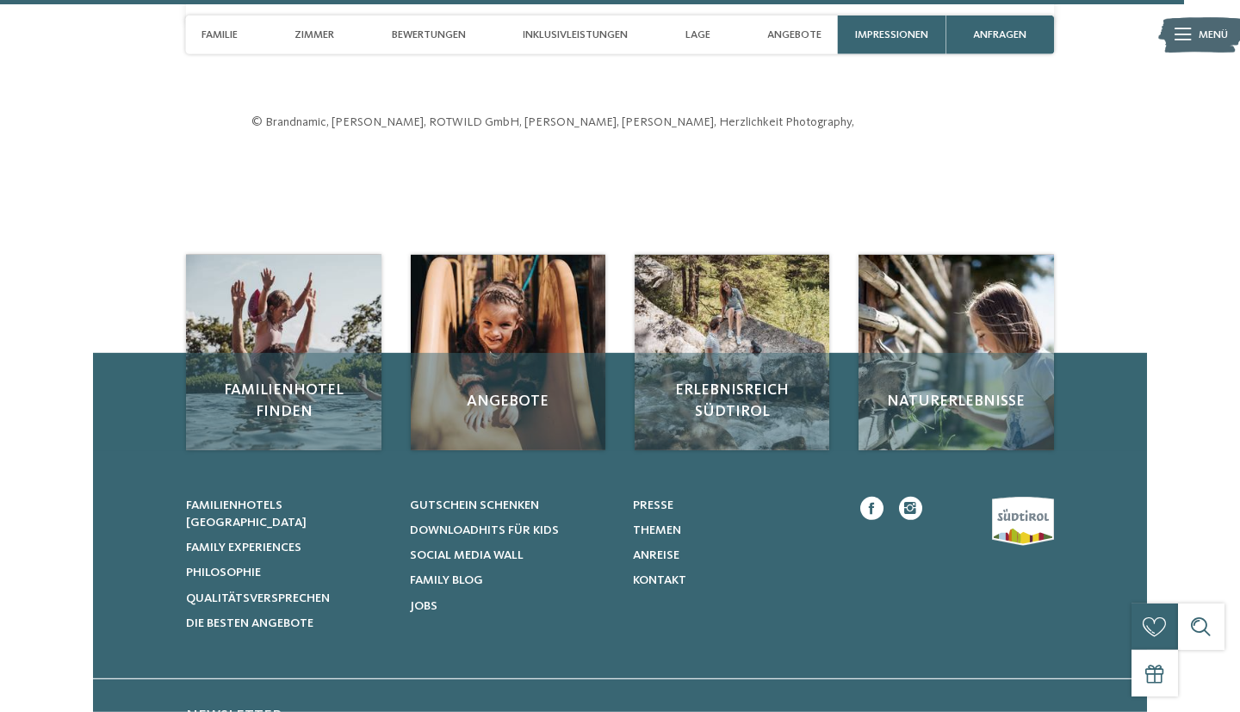
scroll to position [5357, 0]
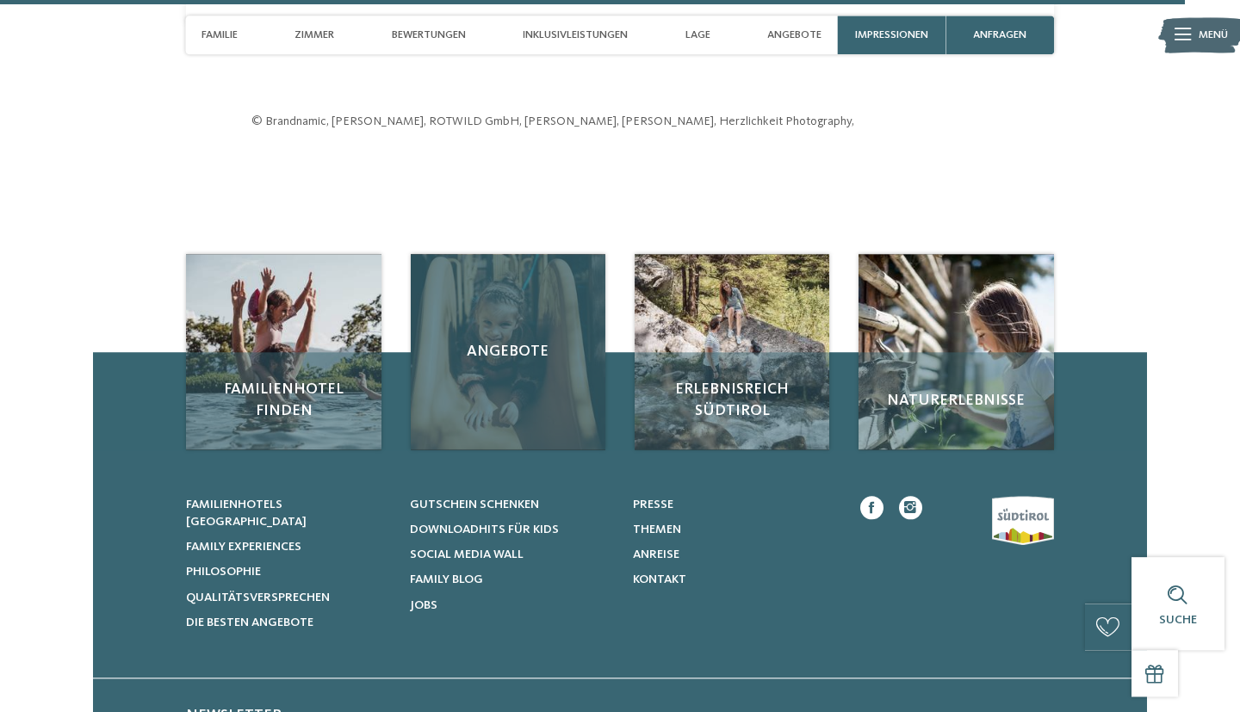
click at [469, 312] on div "Angebote" at bounding box center [509, 352] width 196 height 196
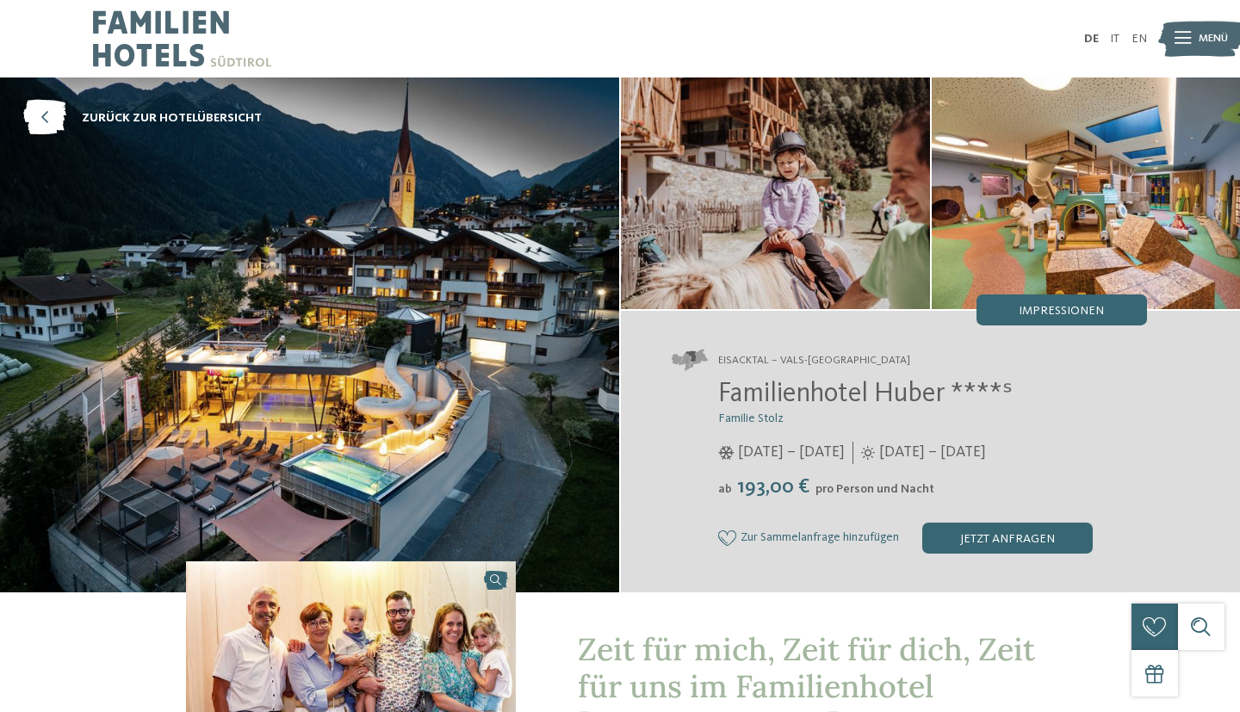
click at [1191, 42] on img at bounding box center [1200, 38] width 85 height 43
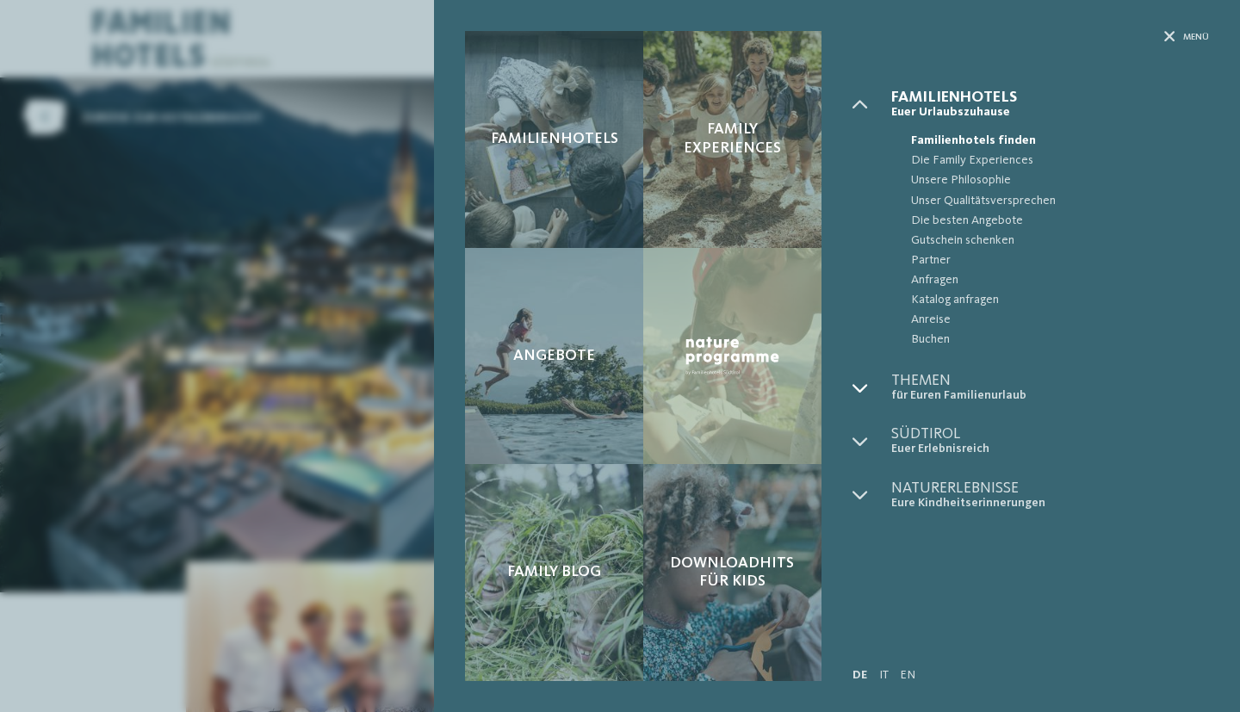
click at [854, 390] on icon at bounding box center [861, 389] width 16 height 16
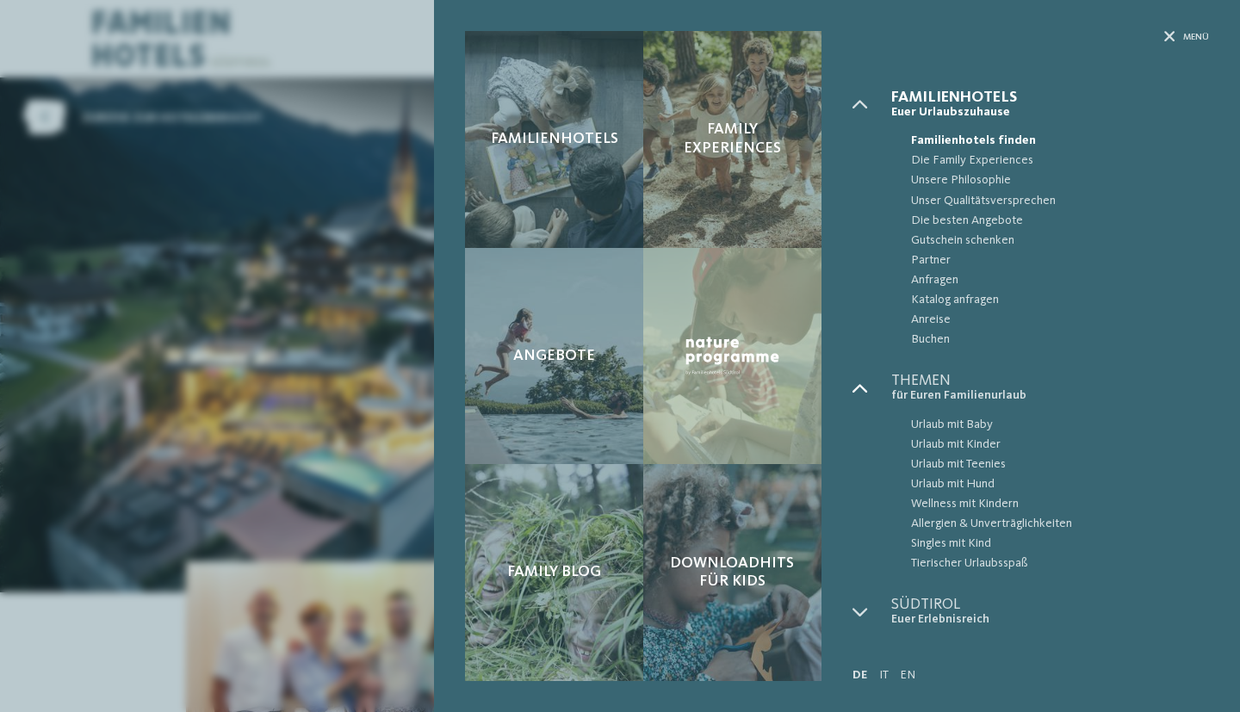
scroll to position [58, 0]
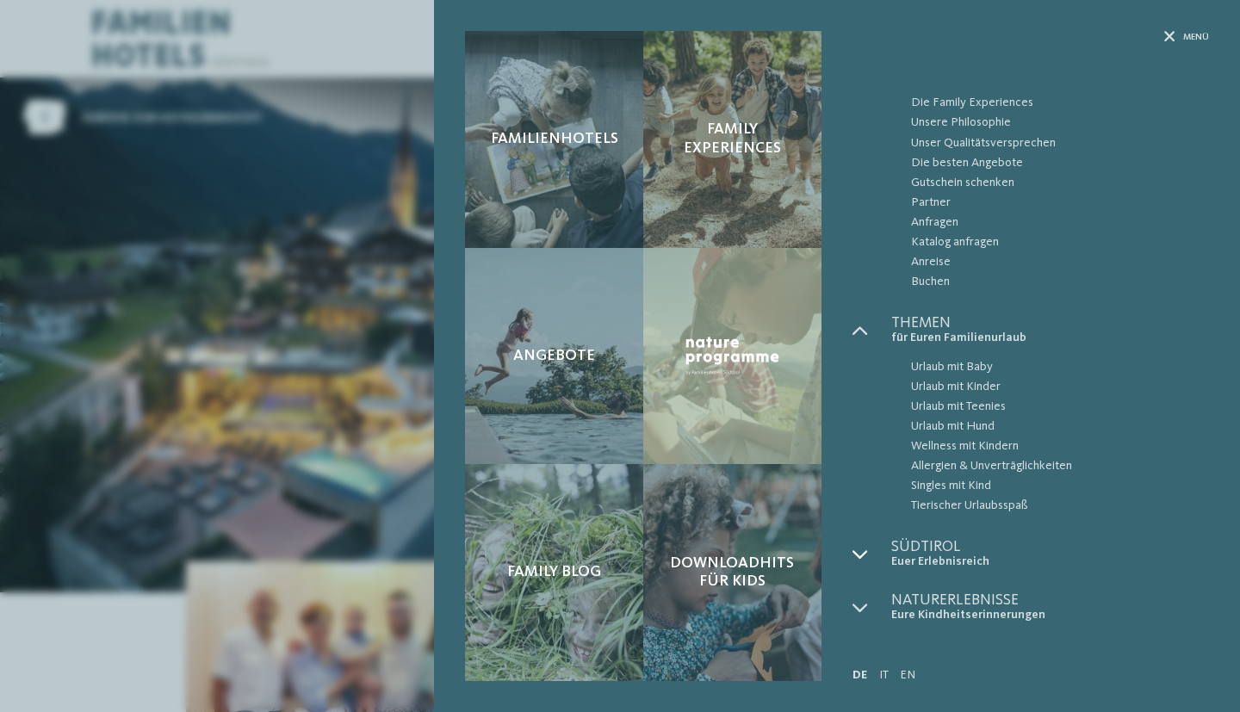
click at [870, 552] on div at bounding box center [872, 554] width 39 height 30
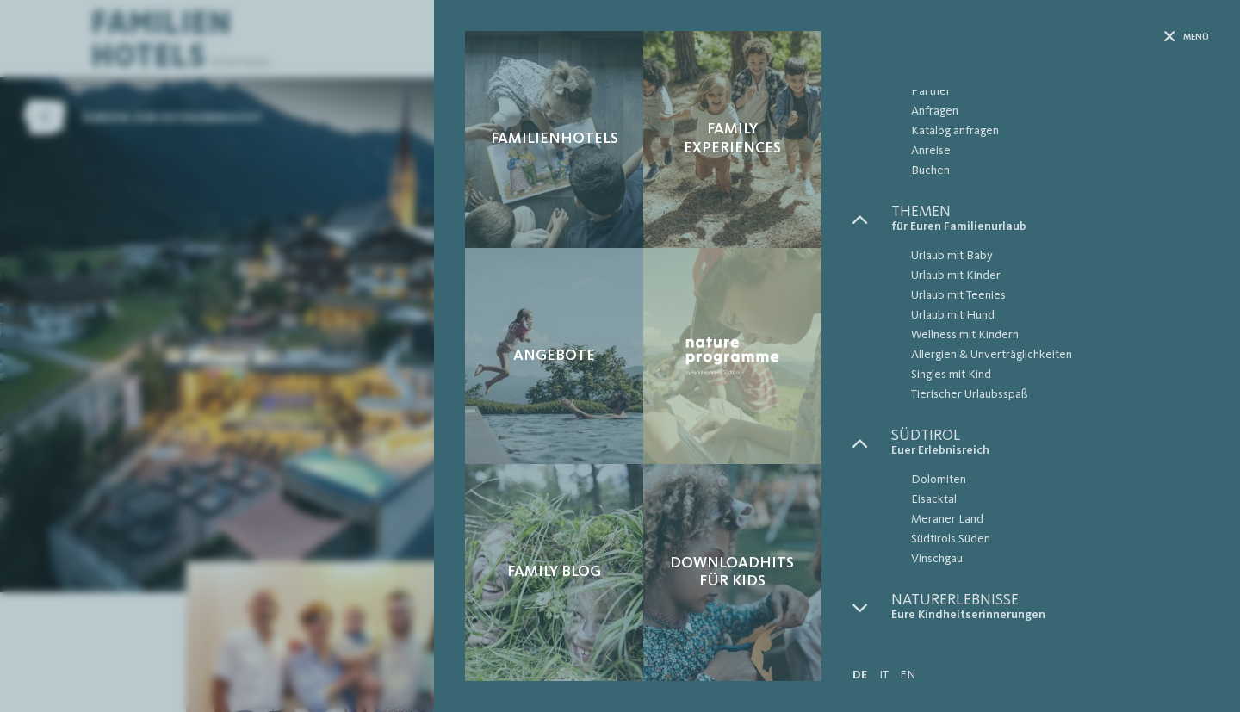
click at [848, 624] on div "Menü Familienhotels Menü" at bounding box center [1023, 356] width 372 height 650
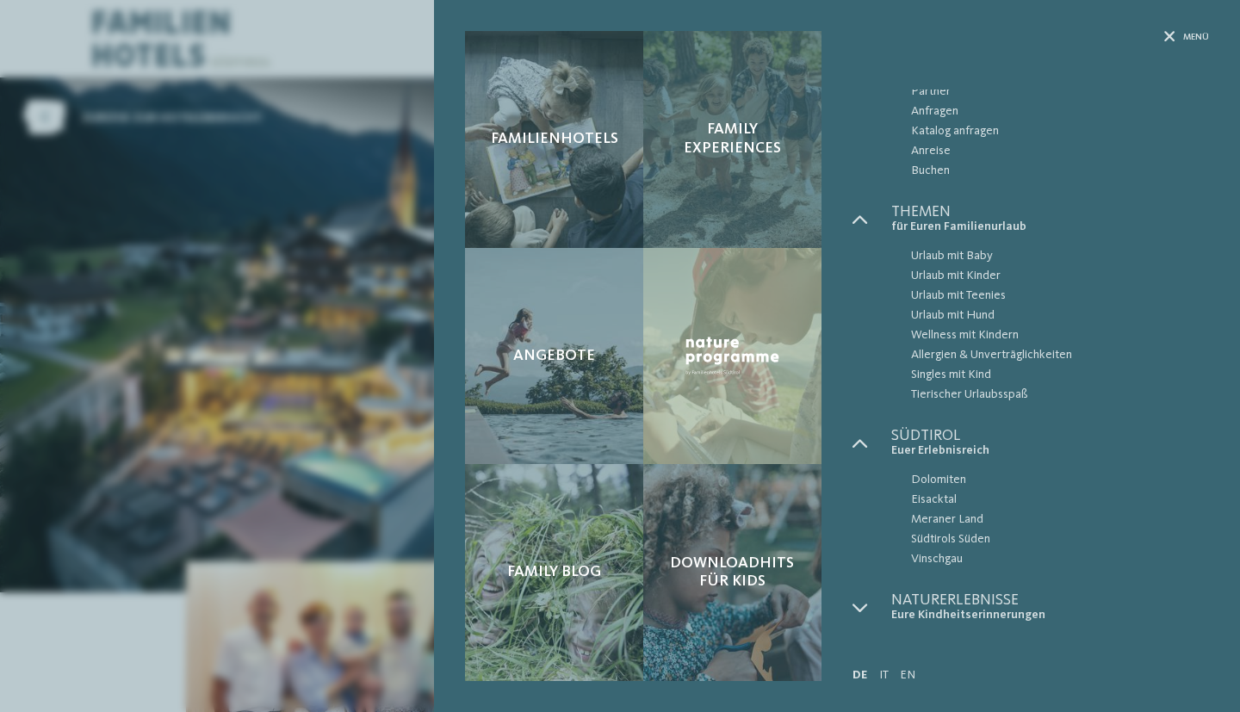
click at [724, 130] on span "Family Experiences" at bounding box center [732, 139] width 147 height 37
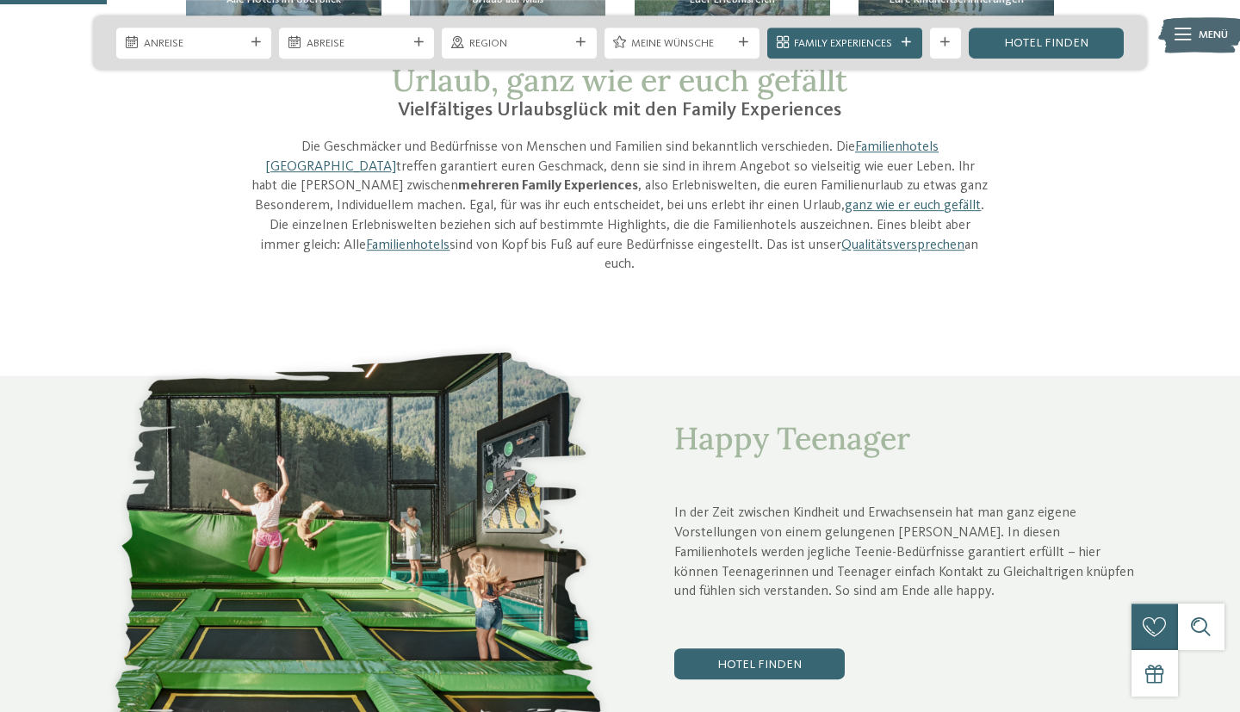
scroll to position [564, 0]
click at [779, 425] on span "Happy Teenager" at bounding box center [792, 438] width 236 height 40
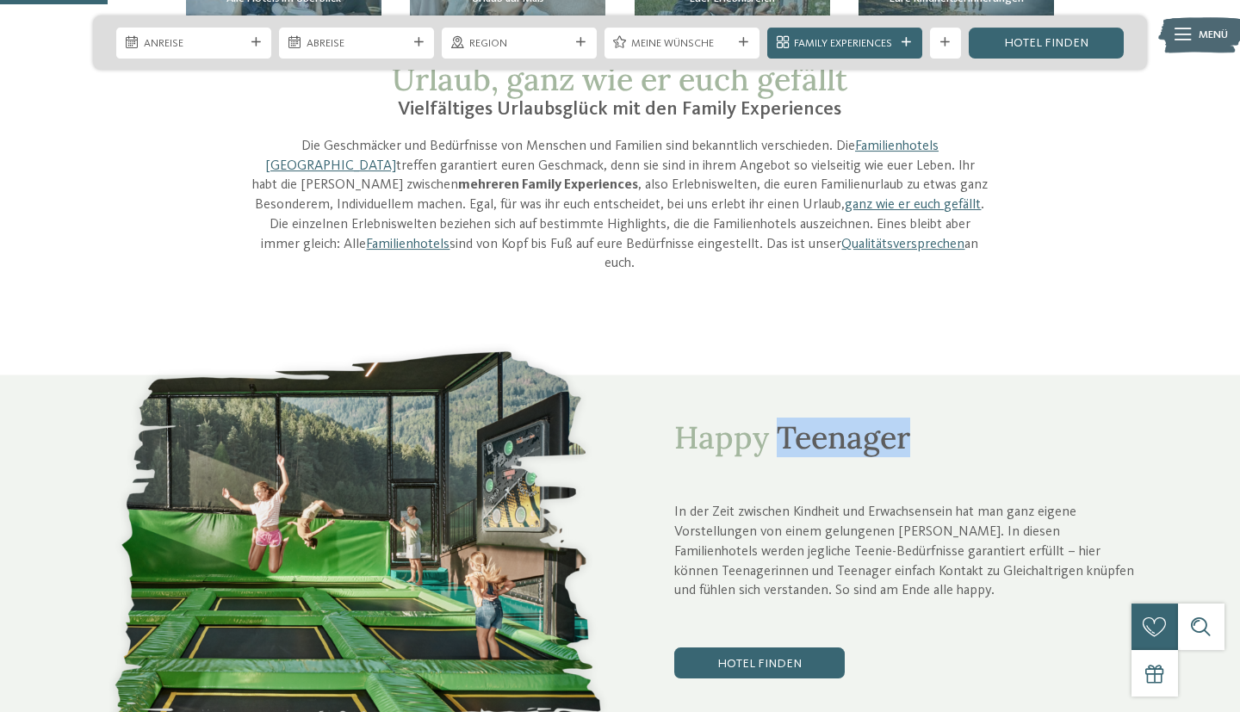
click at [779, 425] on span "Happy Teenager" at bounding box center [792, 438] width 236 height 40
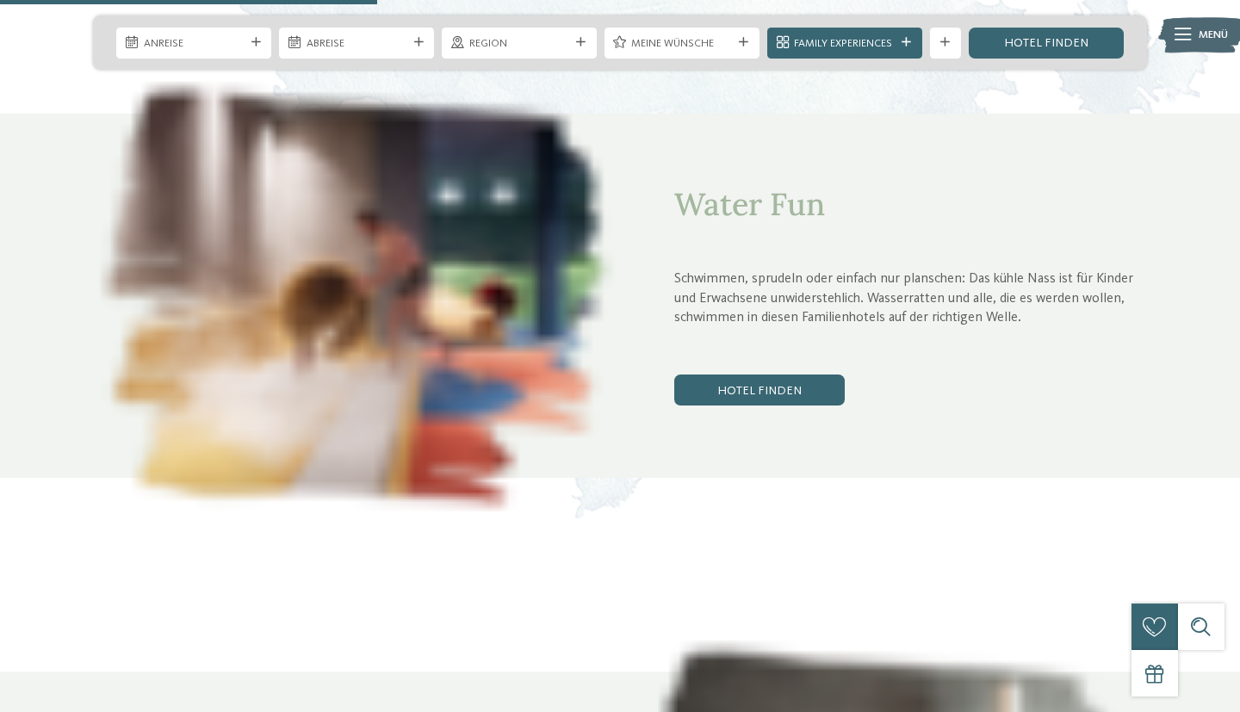
scroll to position [1980, 0]
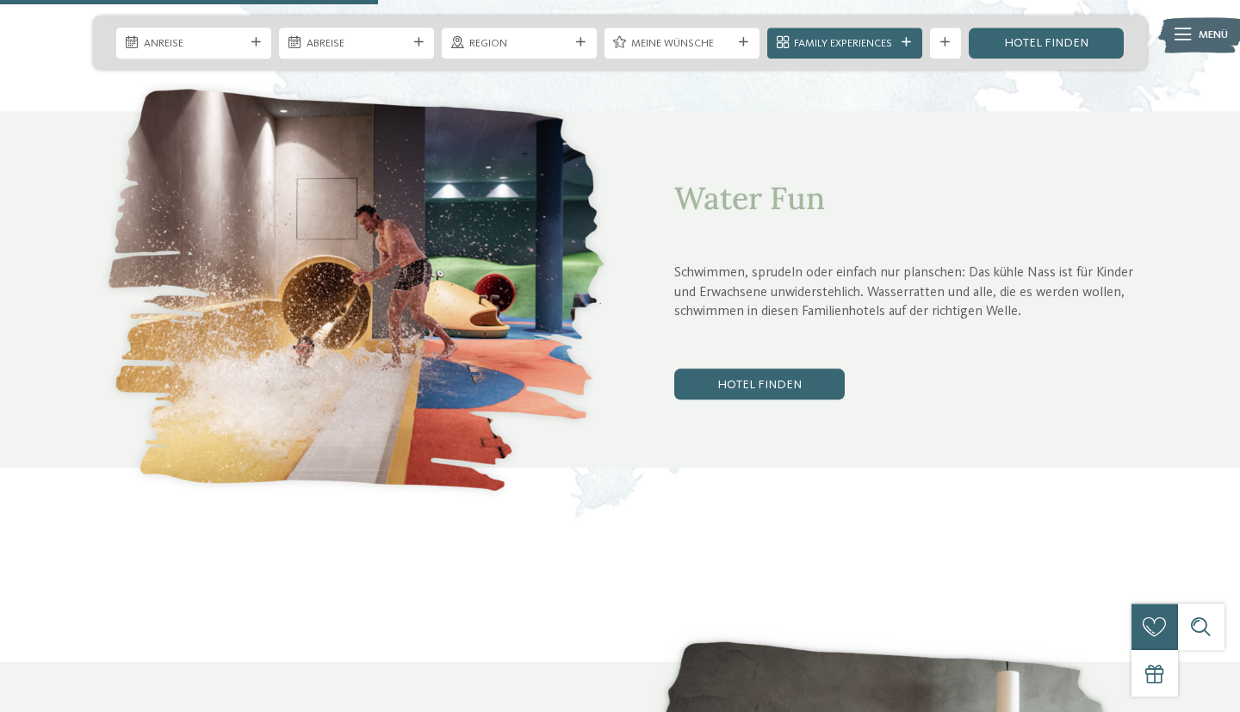
click at [774, 264] on p "Schwimmen, sprudeln oder einfach nur planschen: Das kühle Nass ist für Kinder u…" at bounding box center [910, 293] width 473 height 59
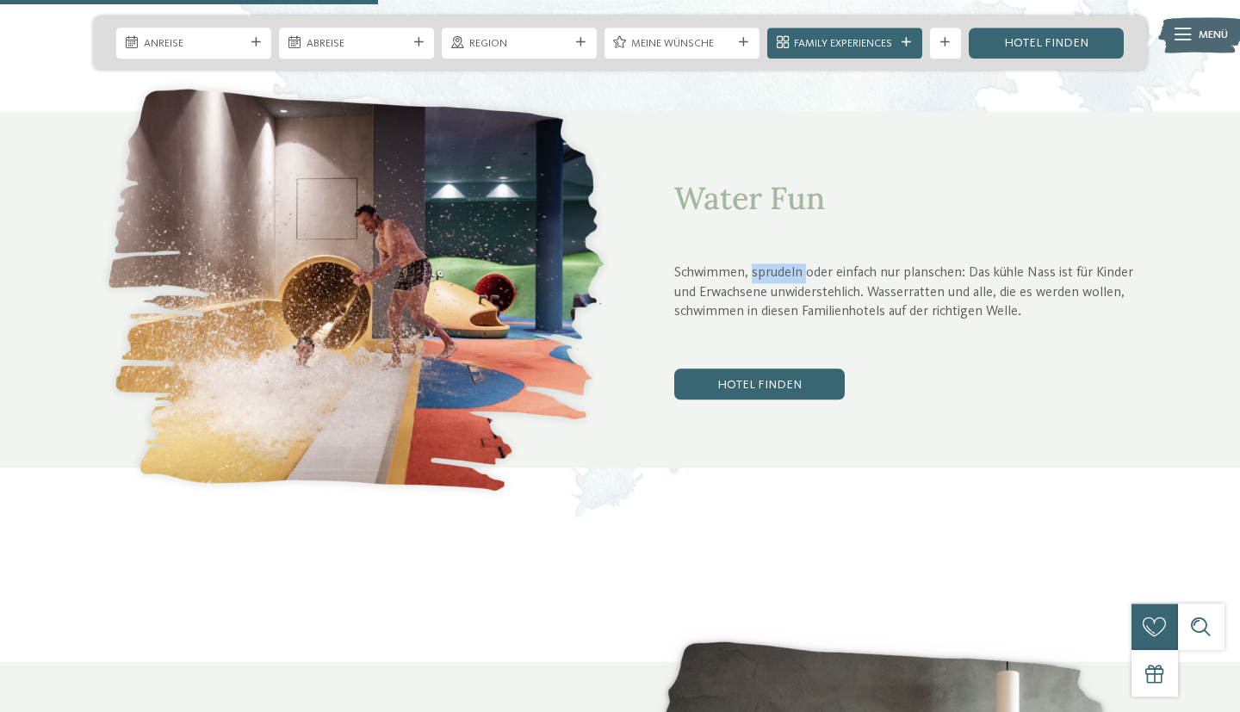
click at [774, 264] on p "Schwimmen, sprudeln oder einfach nur planschen: Das kühle Nass ist für Kinder u…" at bounding box center [910, 293] width 473 height 59
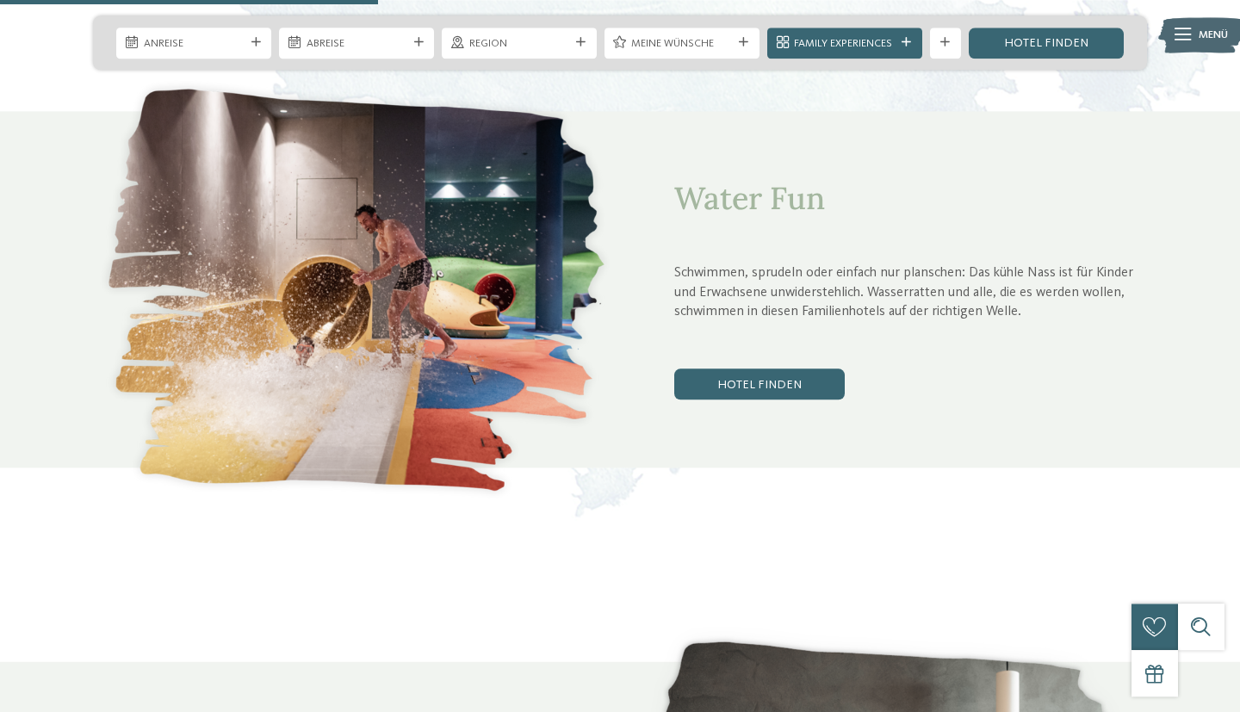
click at [774, 264] on p "Schwimmen, sprudeln oder einfach nur planschen: Das kühle Nass ist für Kinder u…" at bounding box center [910, 293] width 473 height 59
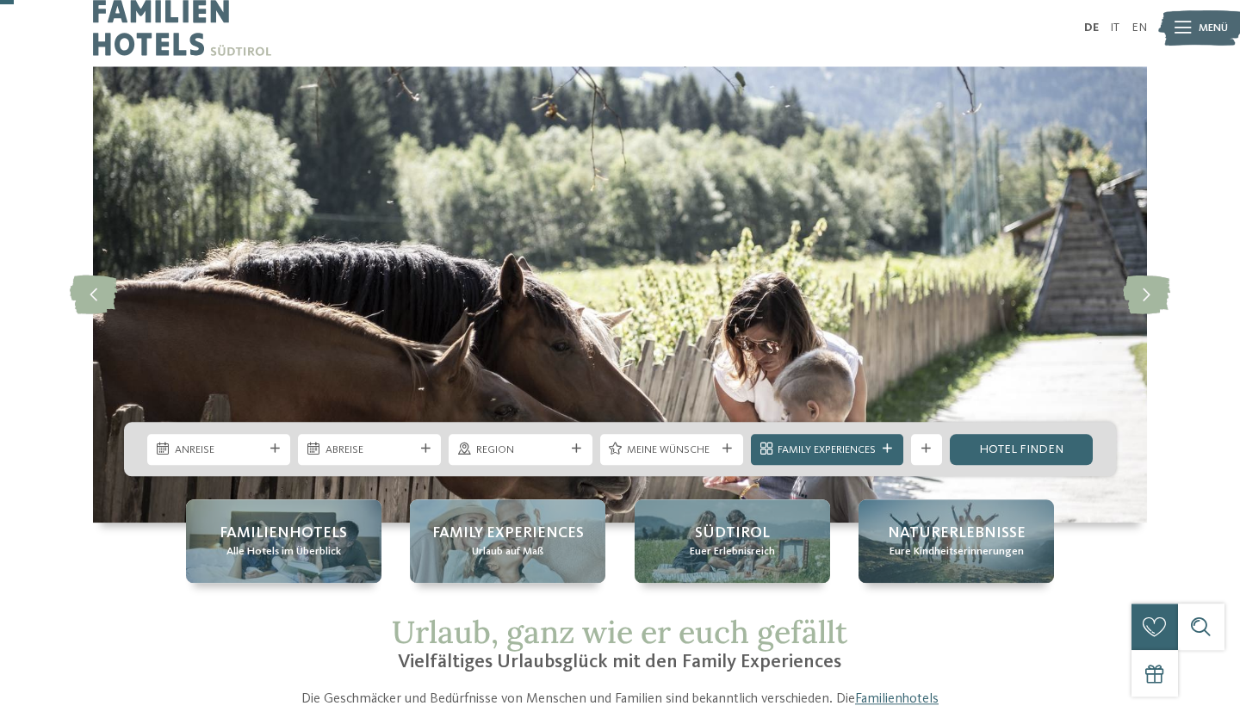
scroll to position [0, 0]
